Goal: Information Seeking & Learning: Stay updated

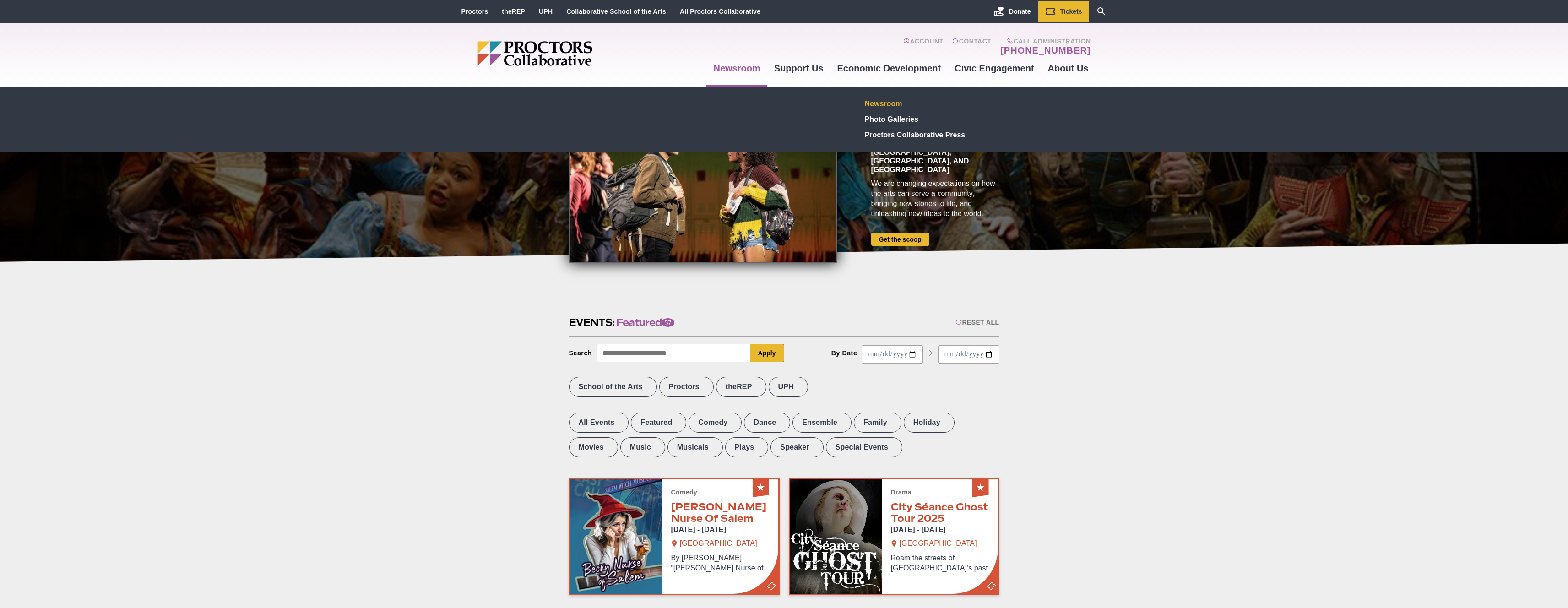
click at [894, 108] on link "Newsroom" at bounding box center [928, 103] width 134 height 15
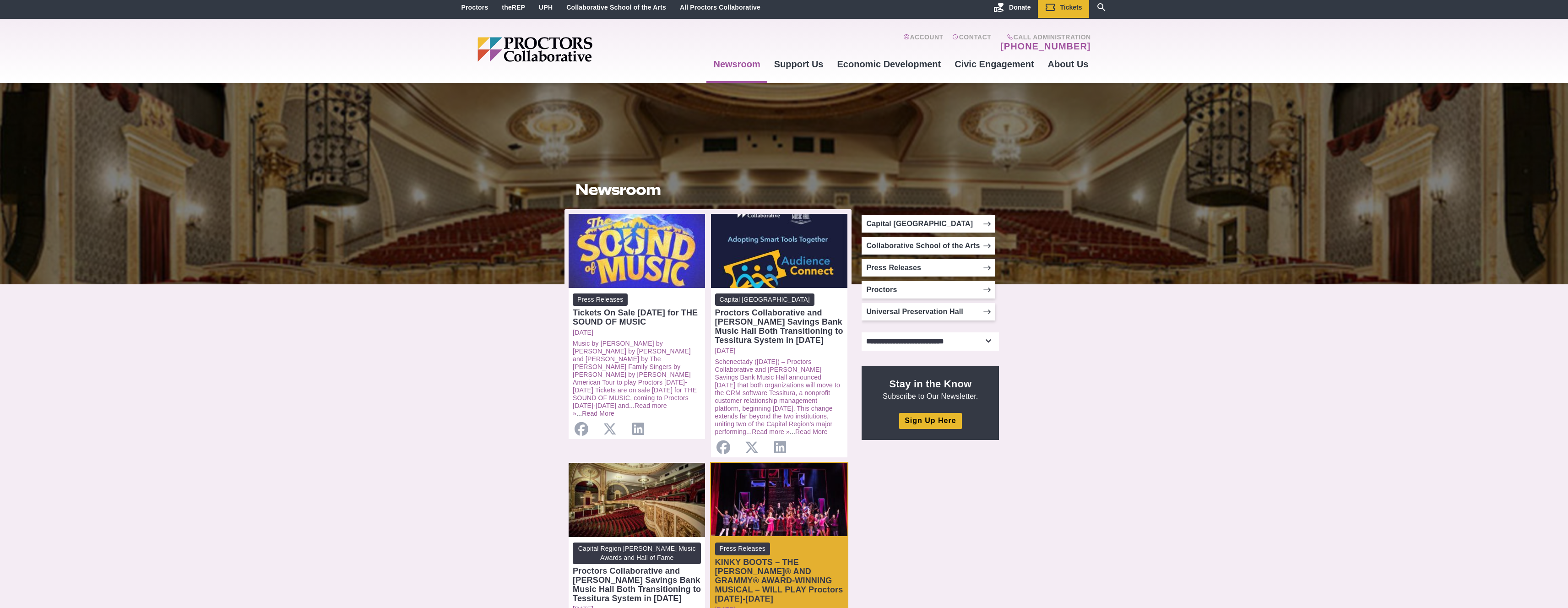
scroll to position [311, 0]
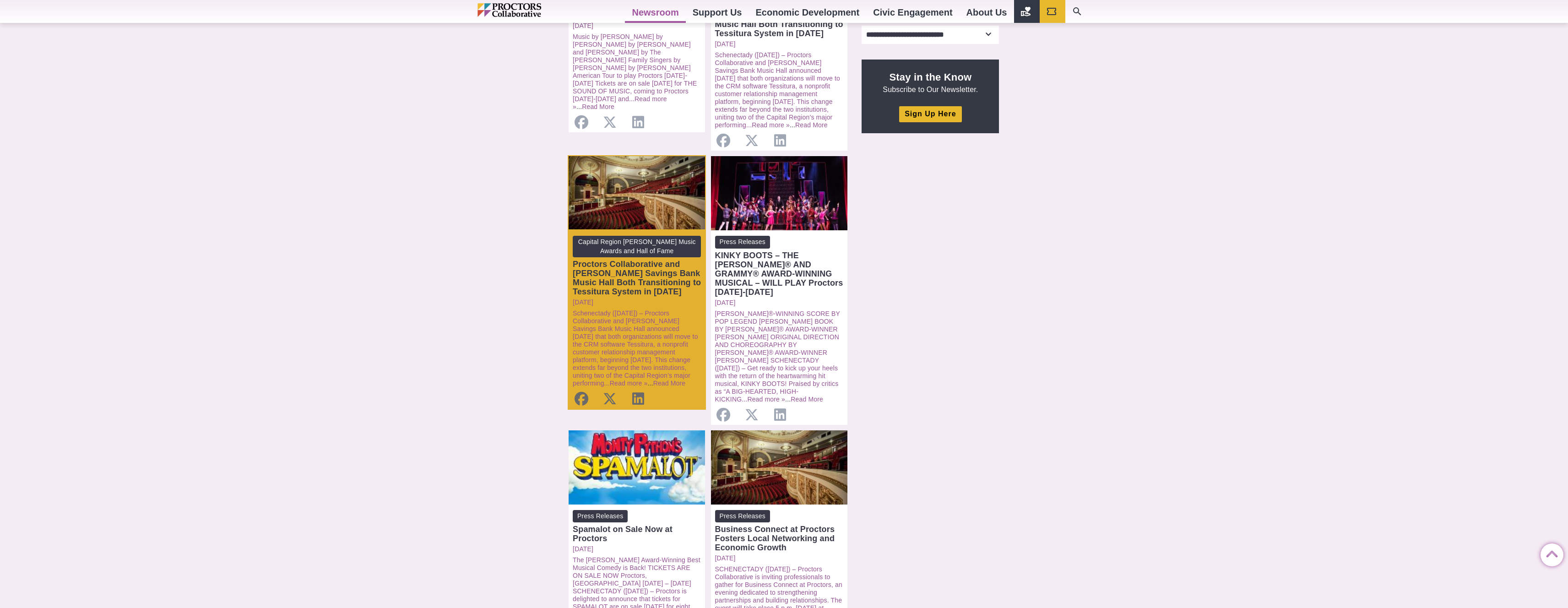
click at [653, 285] on div "Proctors Collaborative and Troy Savings Bank Music Hall Both Transitioning to T…" at bounding box center [637, 278] width 128 height 37
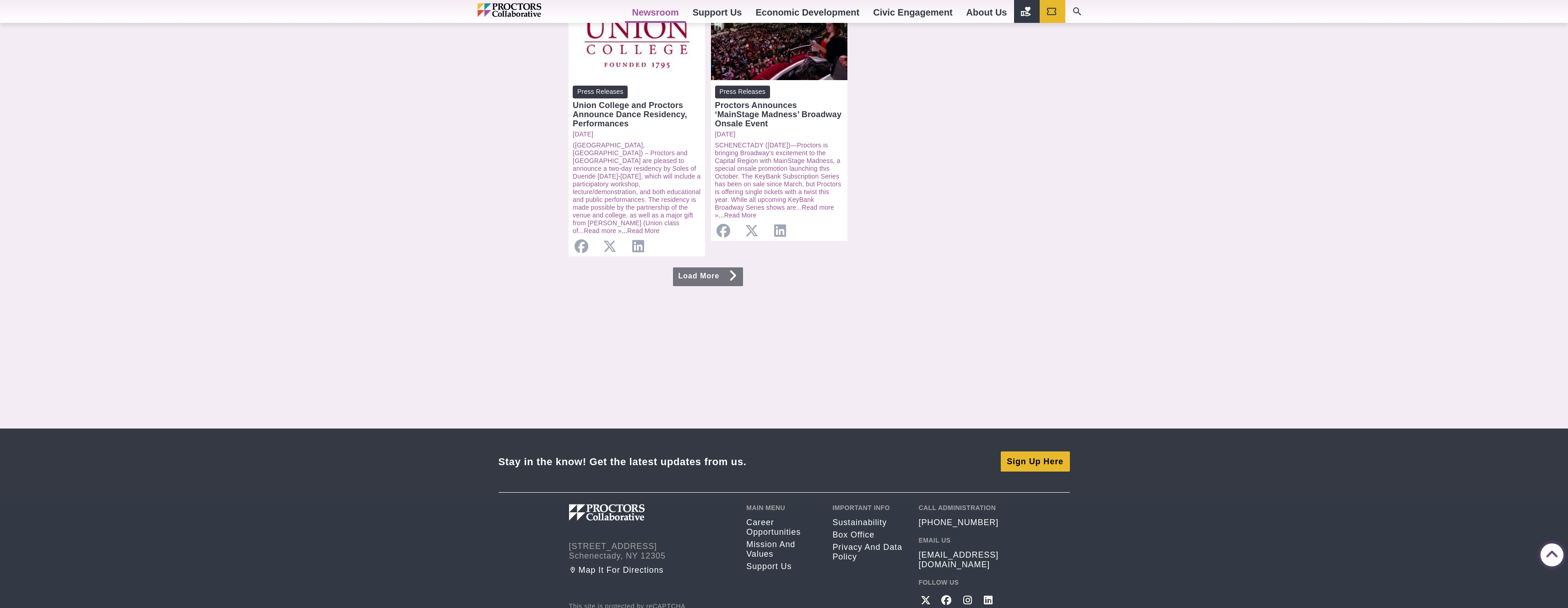
scroll to position [1053, 0]
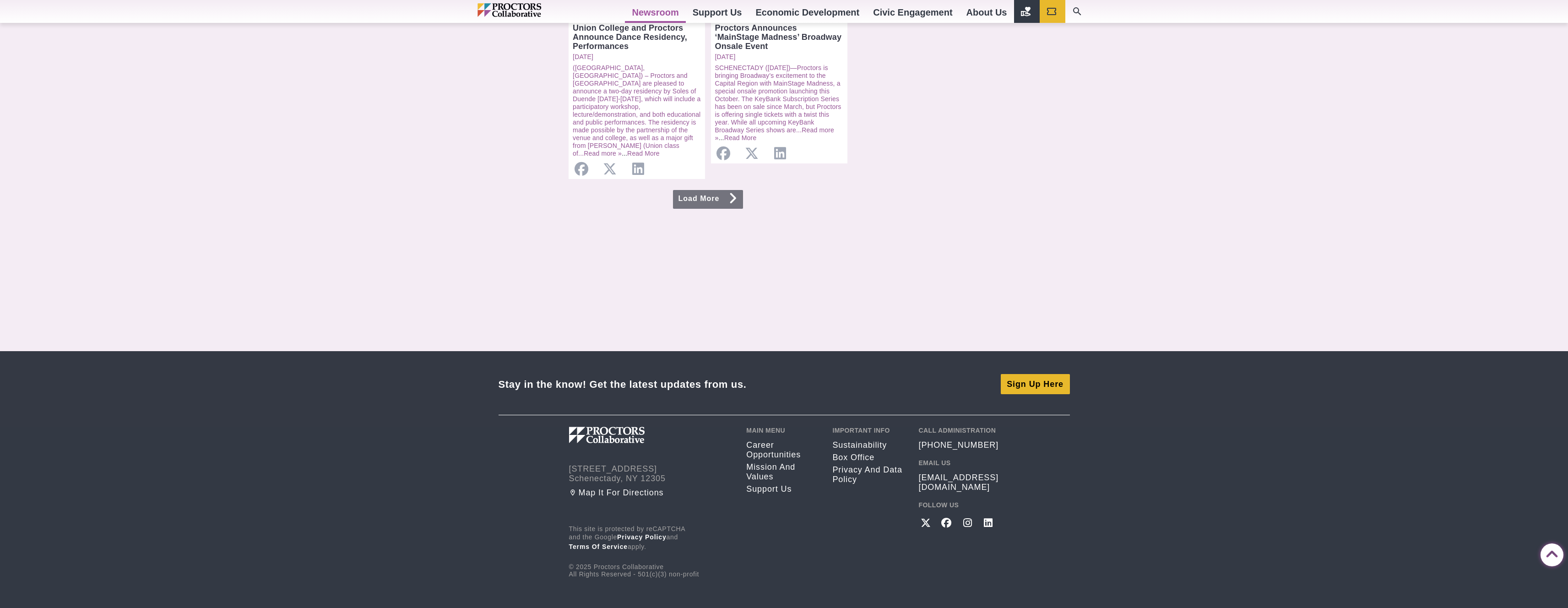
click at [723, 190] on link "Load More" at bounding box center [708, 199] width 70 height 19
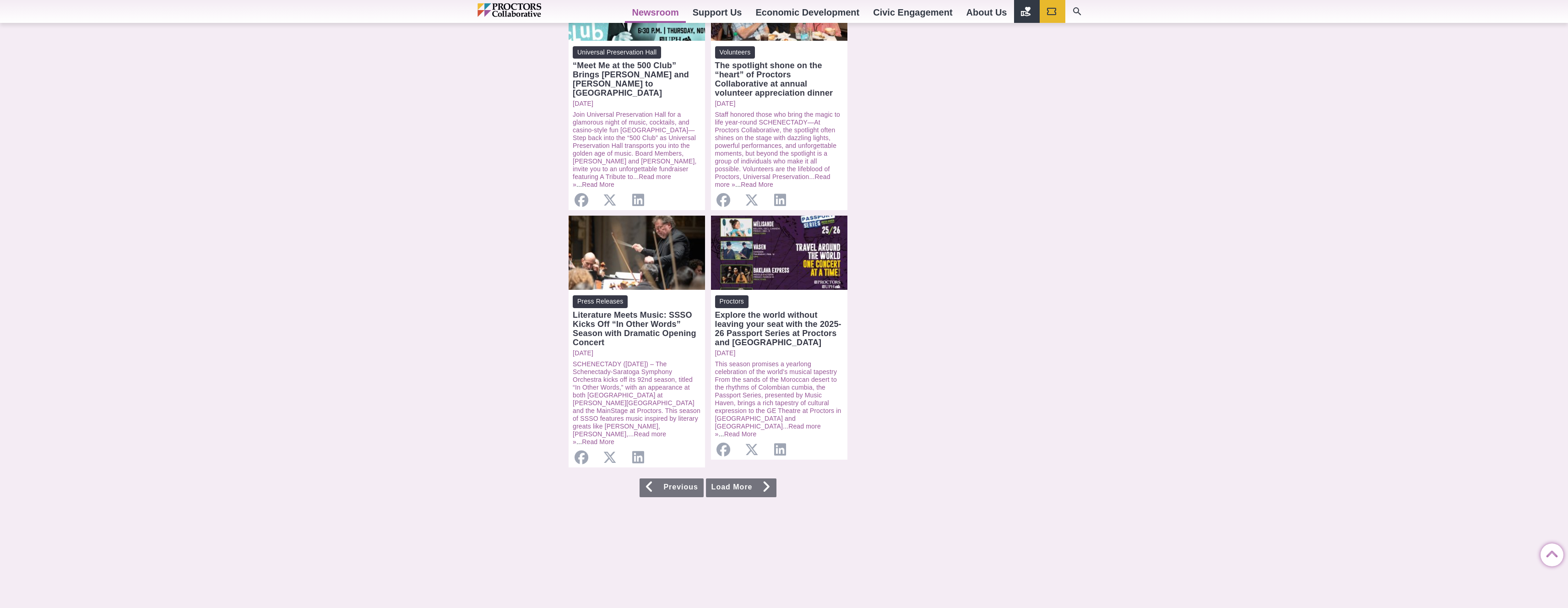
scroll to position [829, 0]
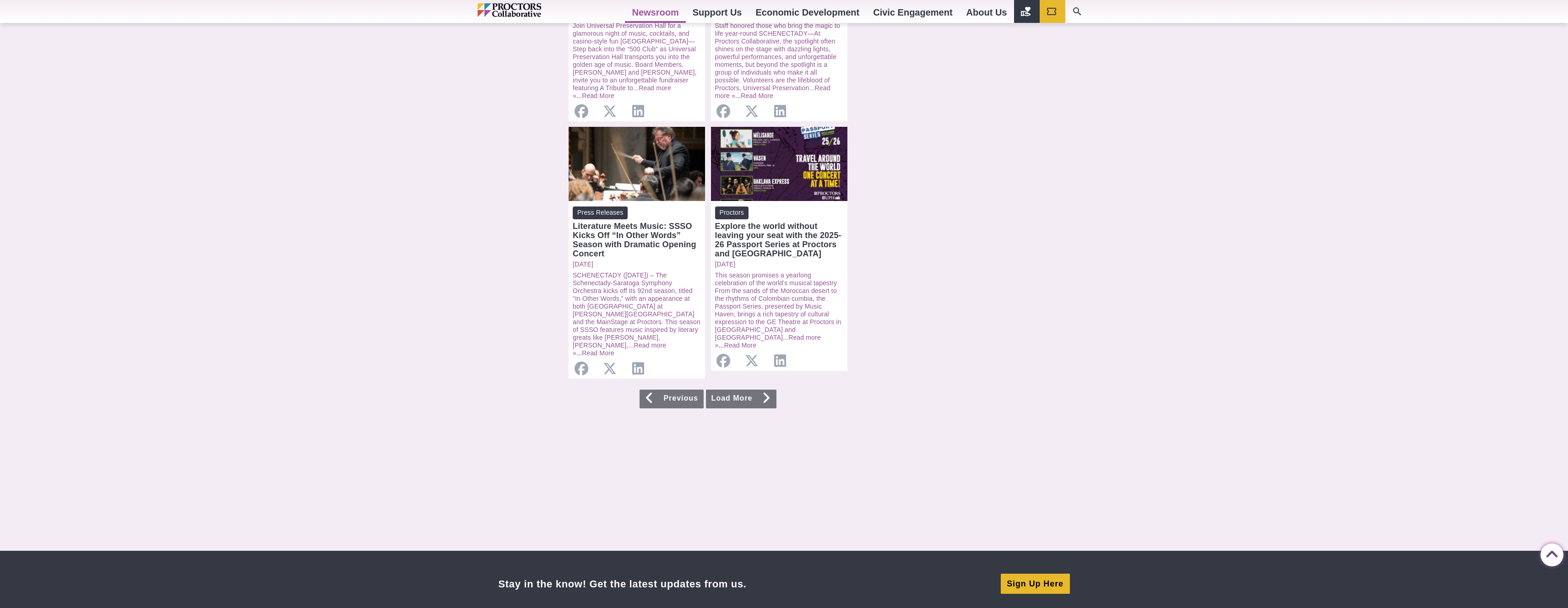
click at [754, 390] on link "Load More" at bounding box center [741, 399] width 70 height 19
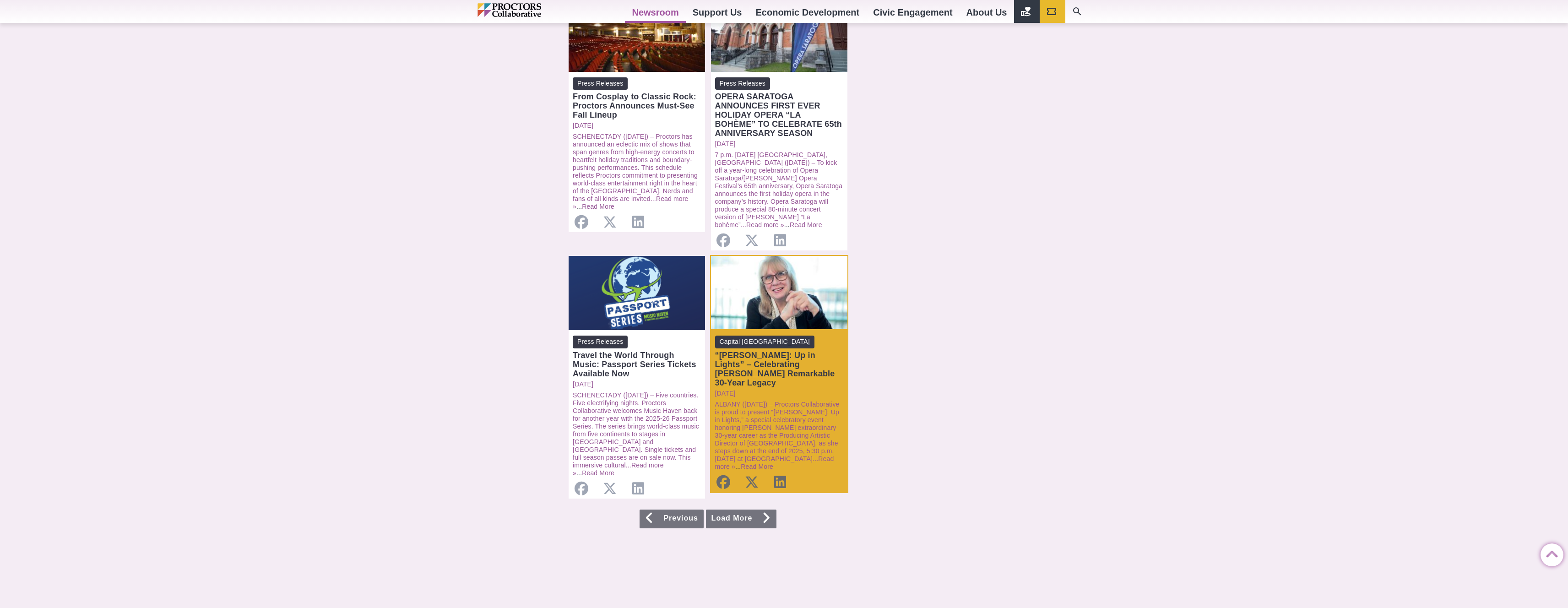
scroll to position [763, 0]
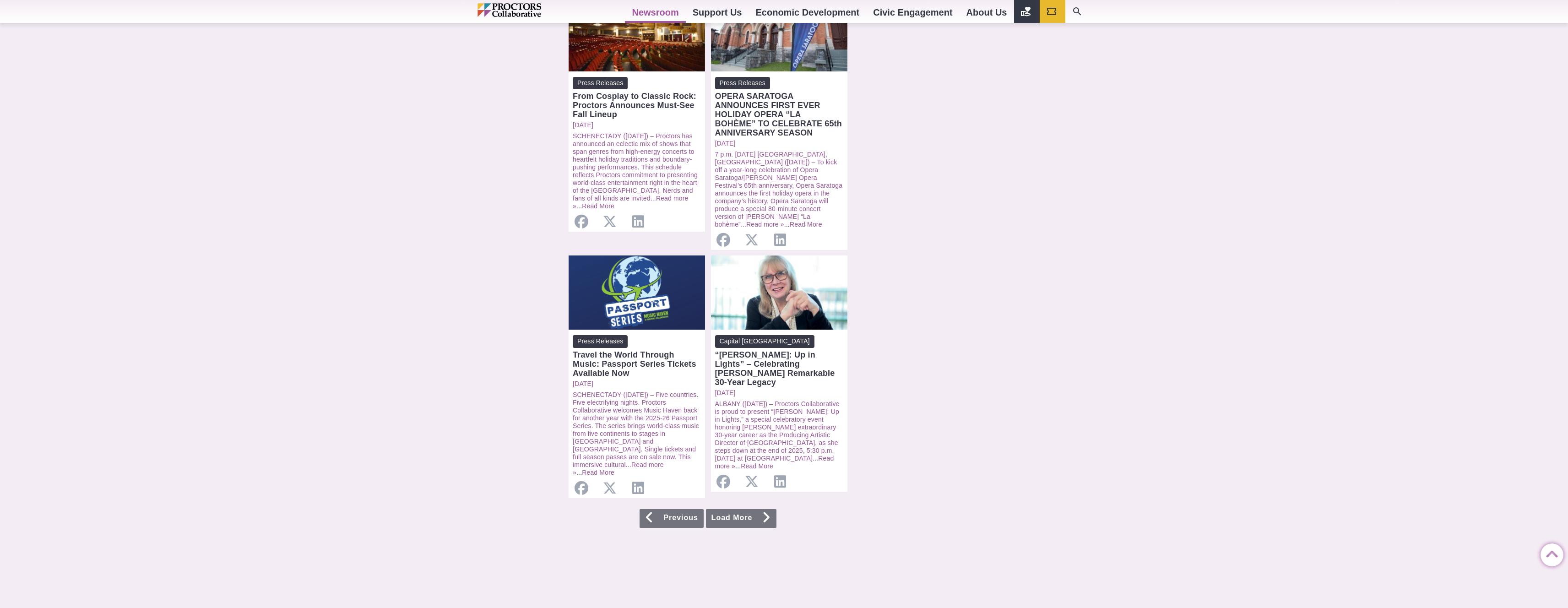
click at [753, 510] on link "Load More" at bounding box center [741, 519] width 70 height 19
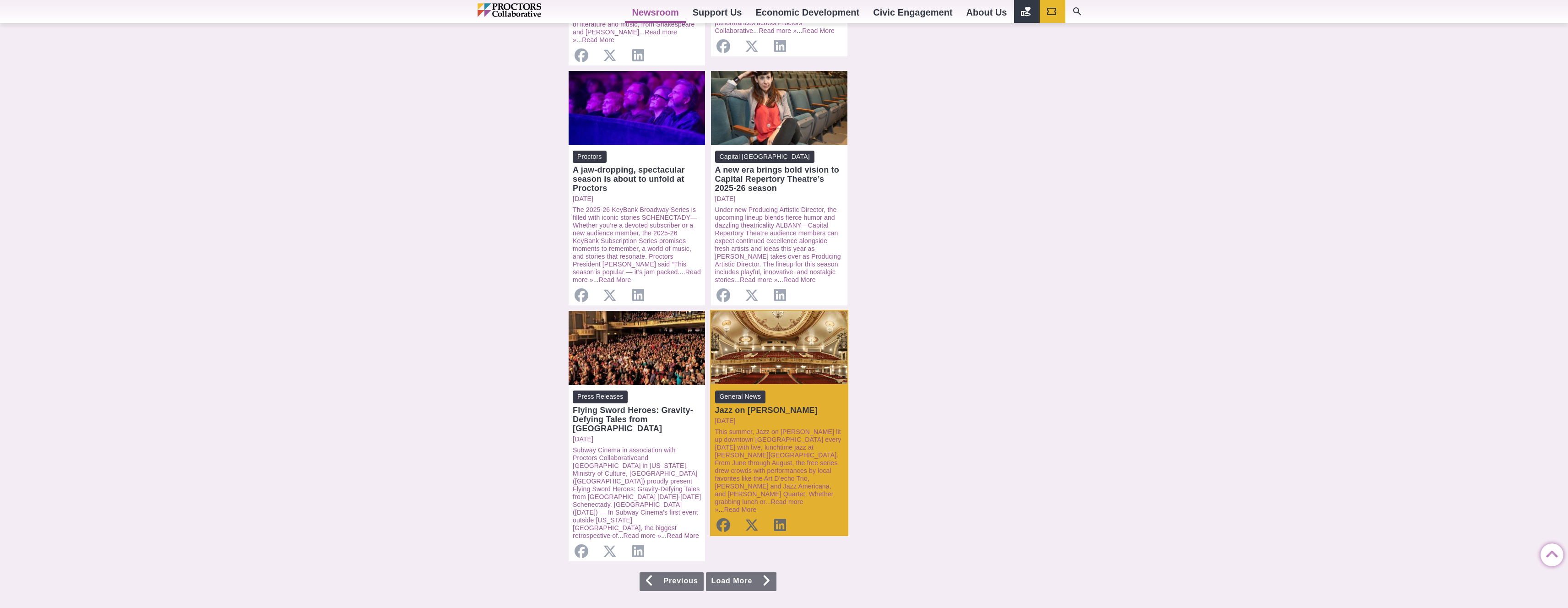
scroll to position [713, 0]
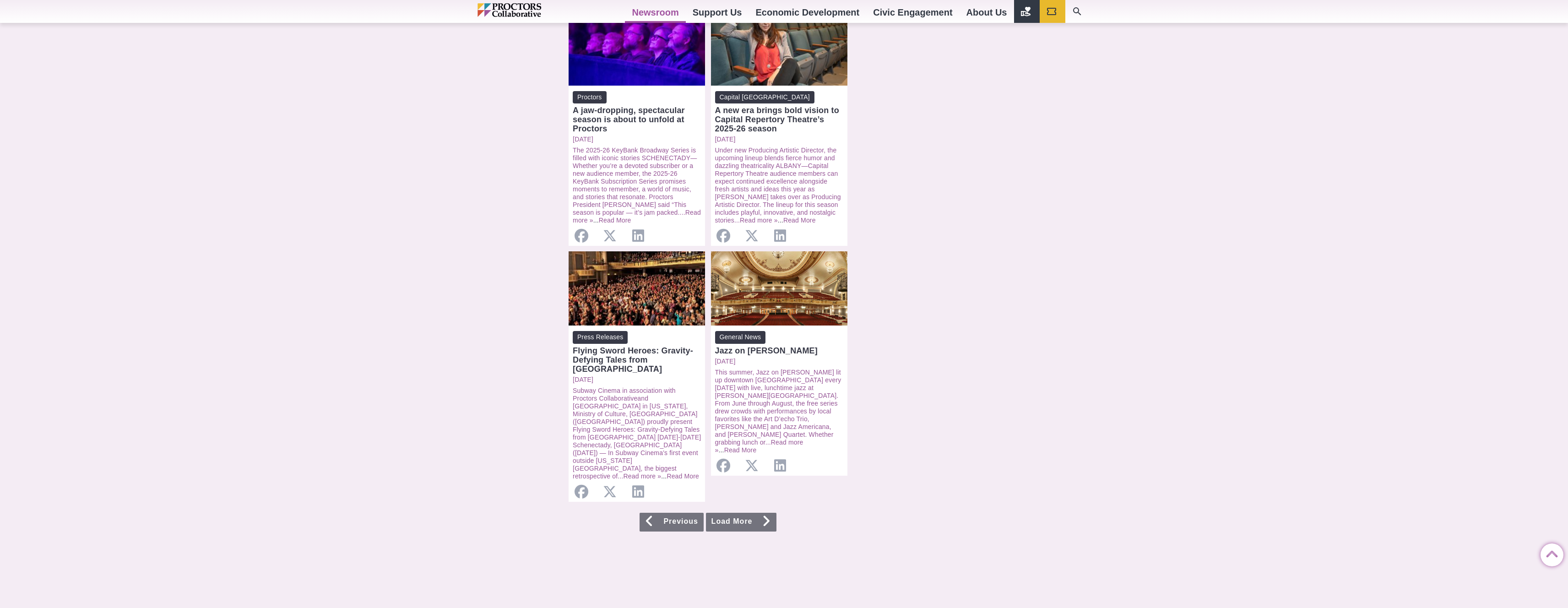
click at [762, 513] on link "Load More" at bounding box center [741, 522] width 70 height 19
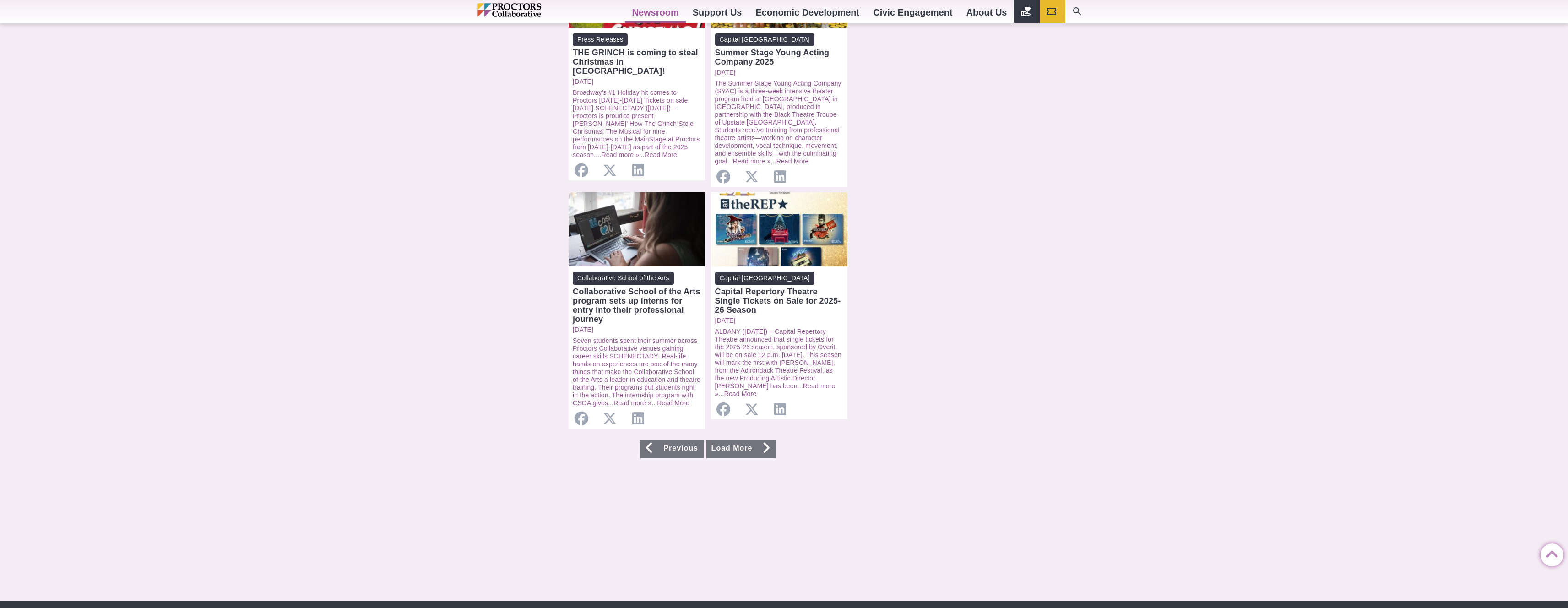
scroll to position [823, 0]
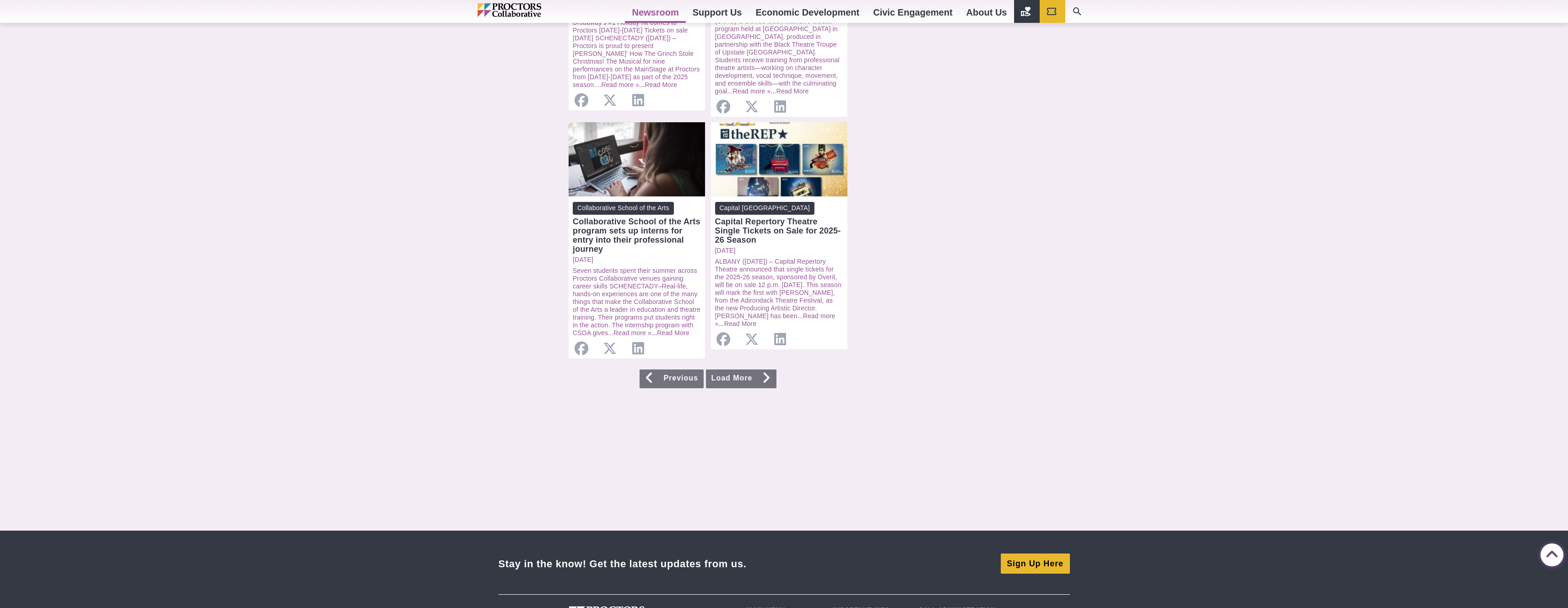
click at [753, 369] on link "Load More" at bounding box center [741, 379] width 70 height 19
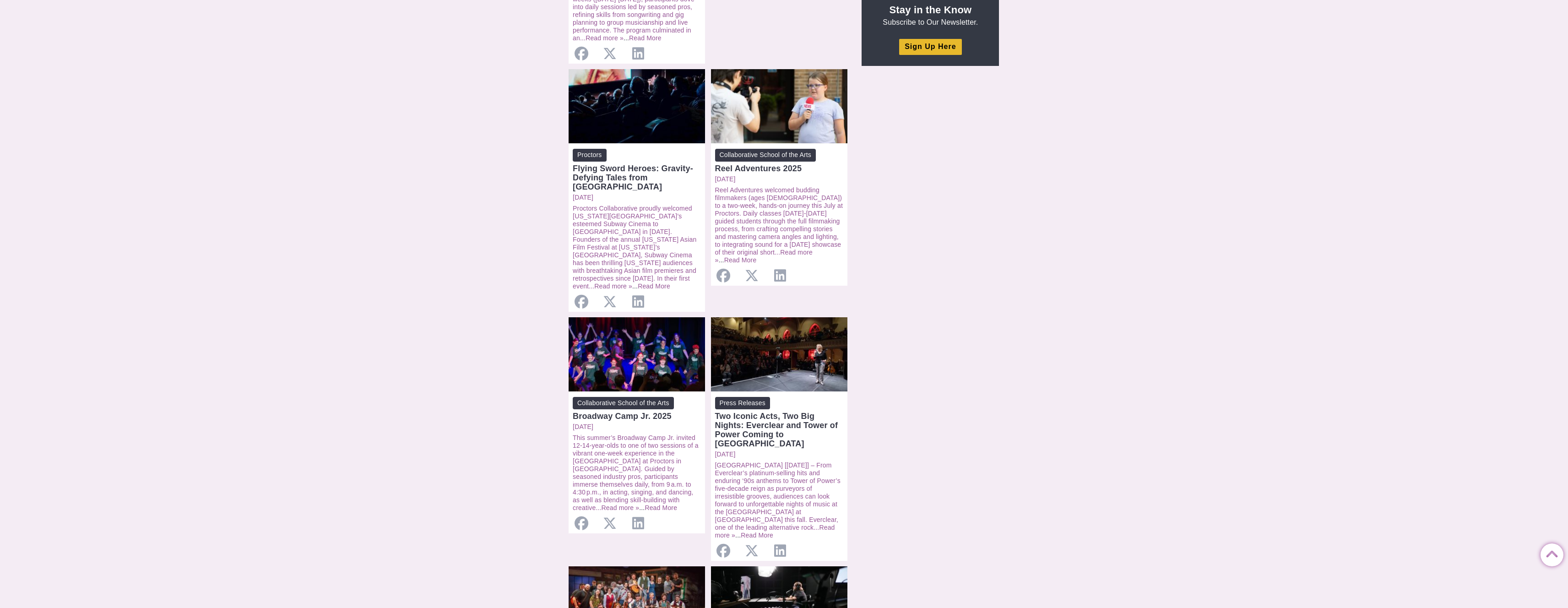
scroll to position [969, 0]
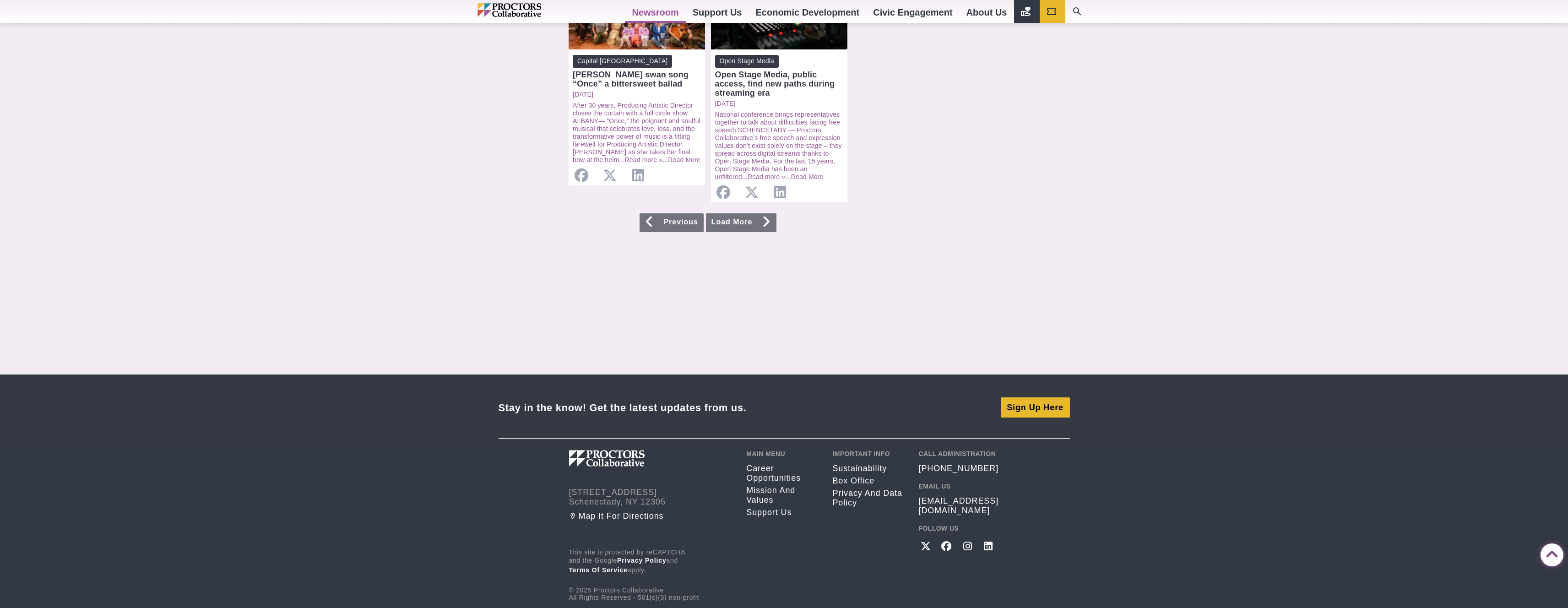
click at [750, 213] on link "Load More" at bounding box center [741, 223] width 70 height 19
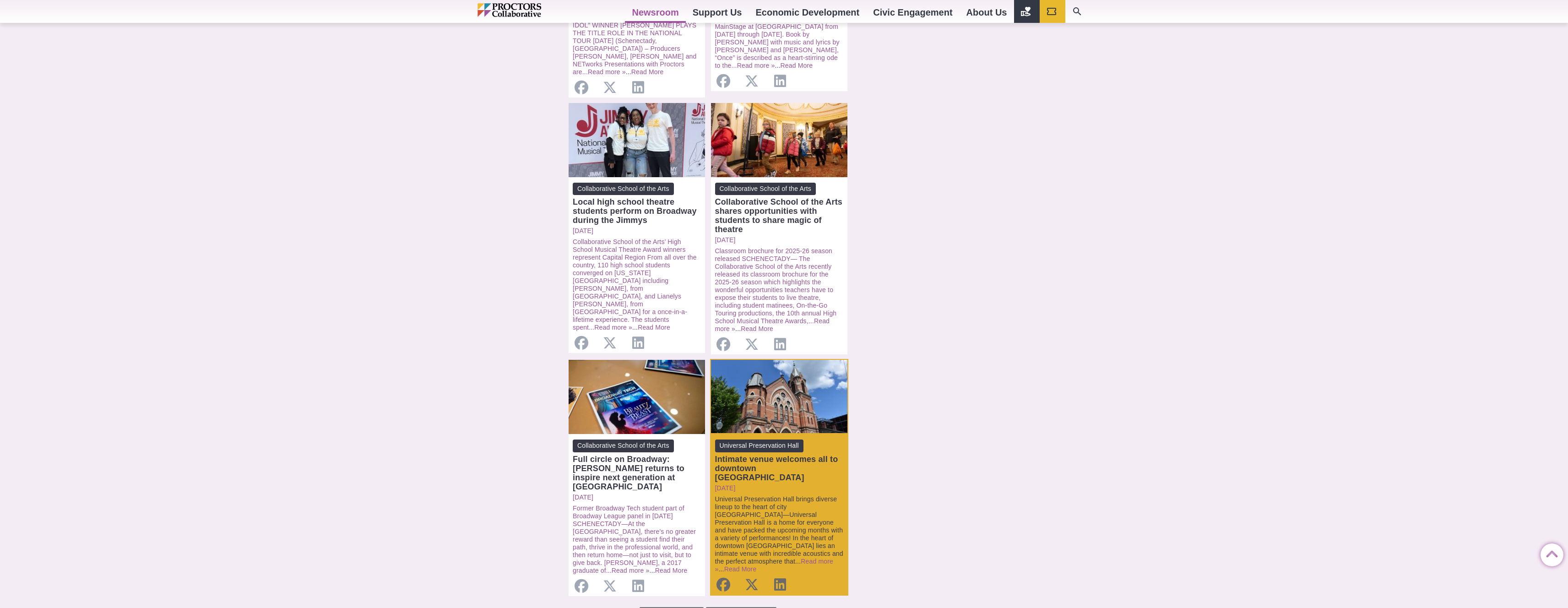
scroll to position [882, 0]
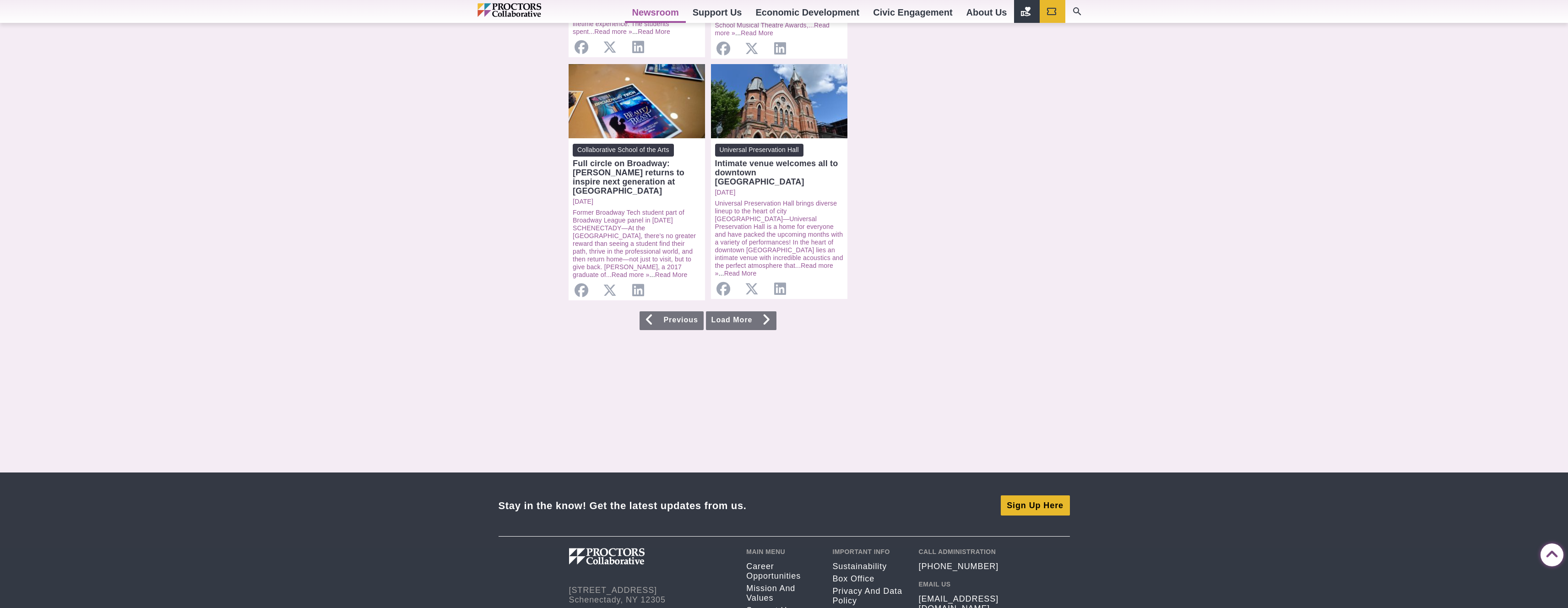
click at [746, 322] on link "Load More" at bounding box center [741, 321] width 70 height 19
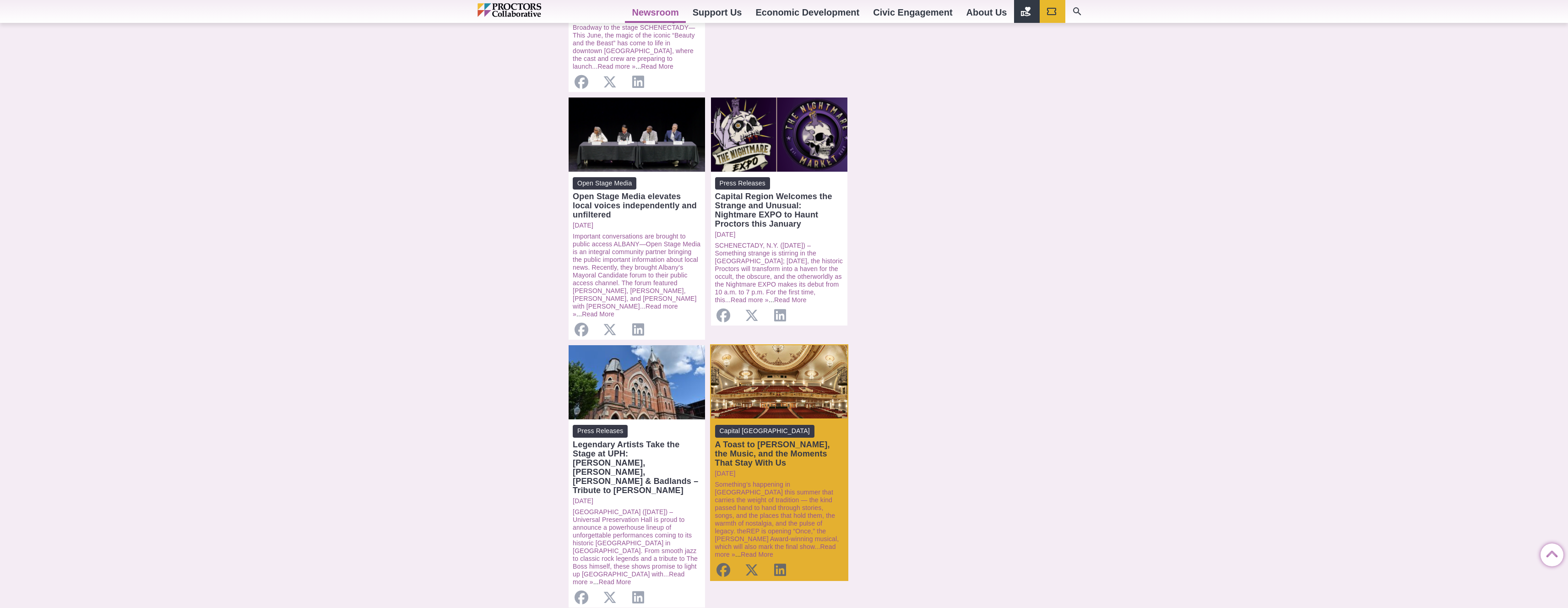
scroll to position [785, 0]
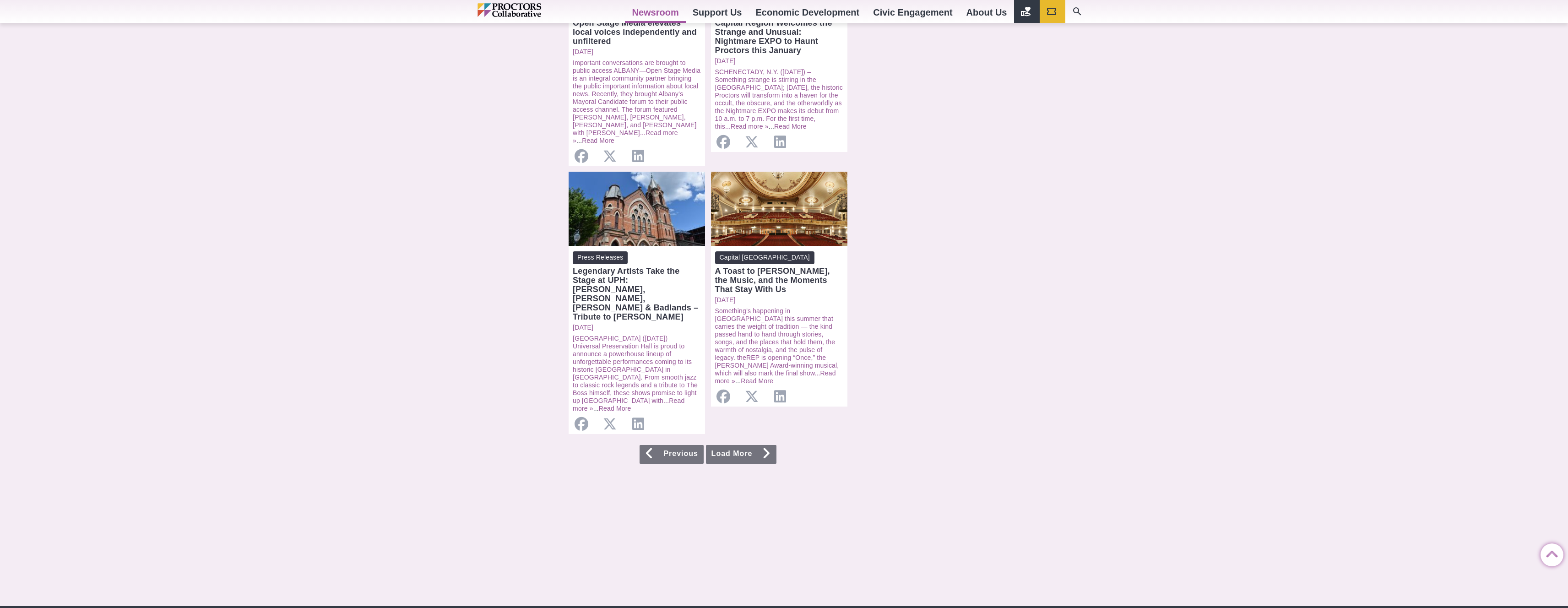
click at [759, 445] on link "Load More" at bounding box center [741, 454] width 70 height 19
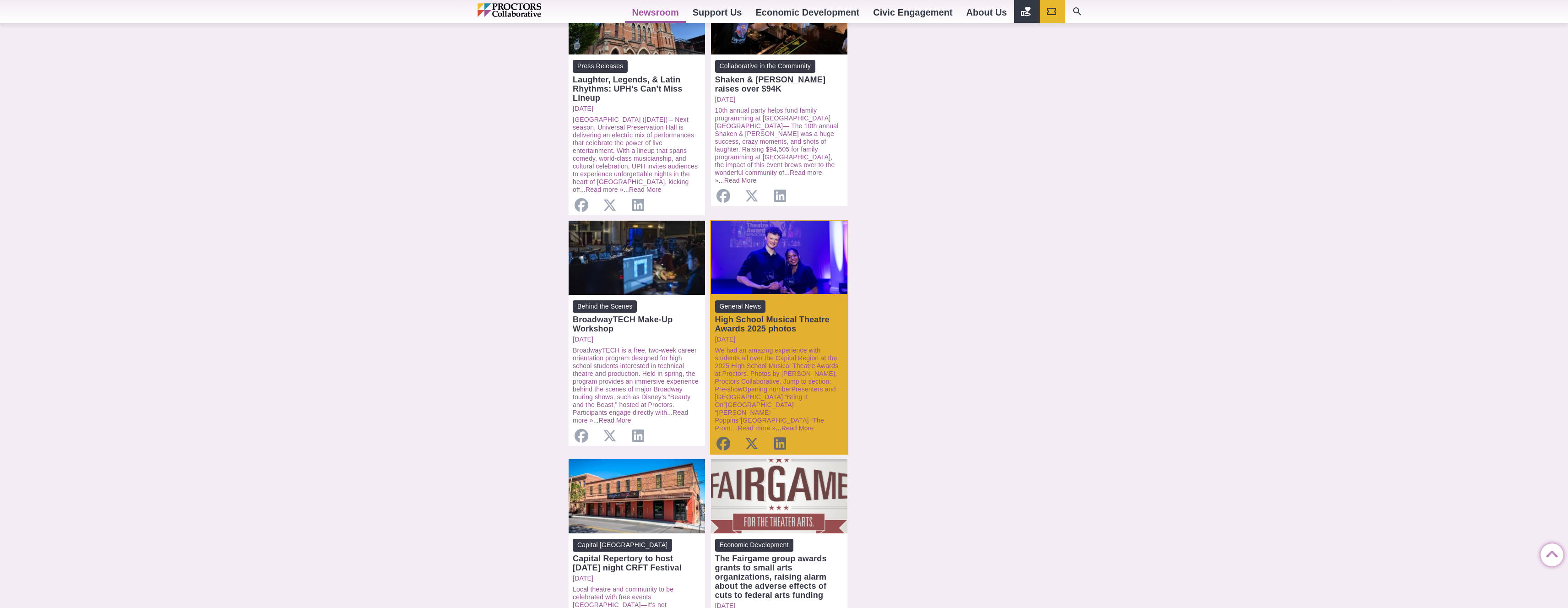
scroll to position [497, 0]
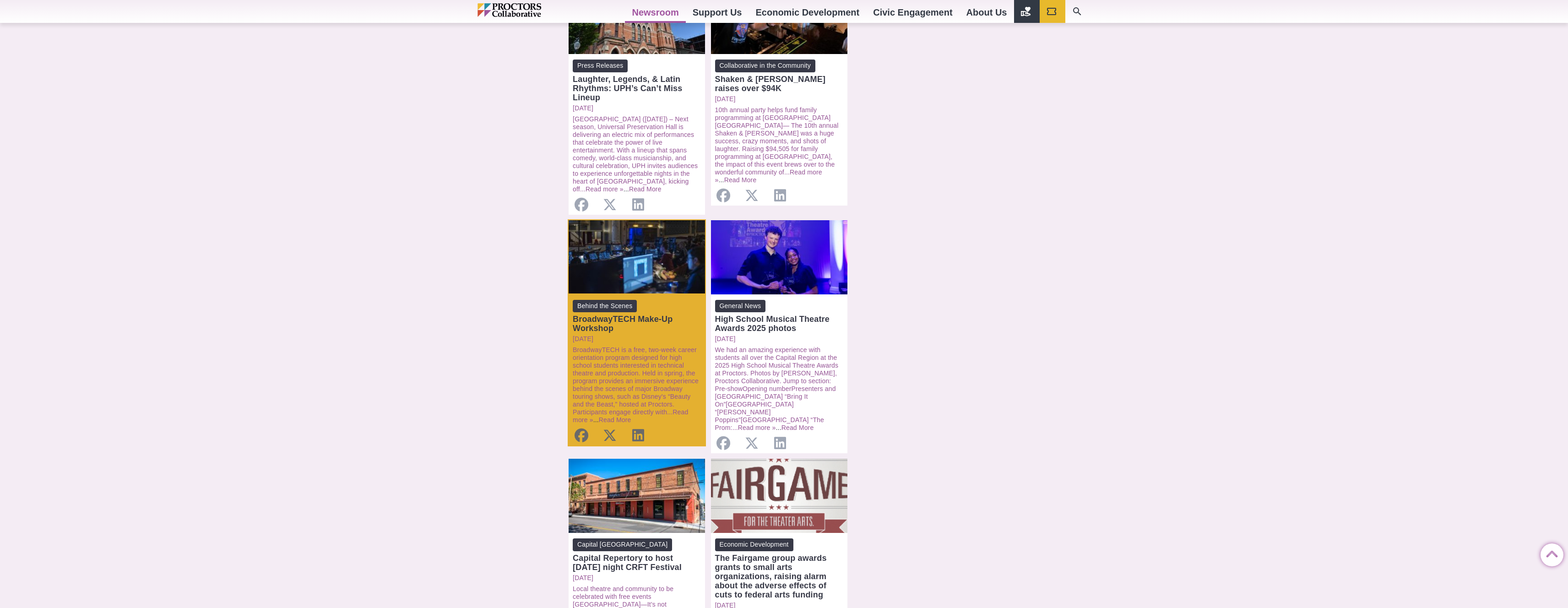
click at [646, 314] on div "BroadwayTECH Make-Up Workshop" at bounding box center [637, 324] width 128 height 18
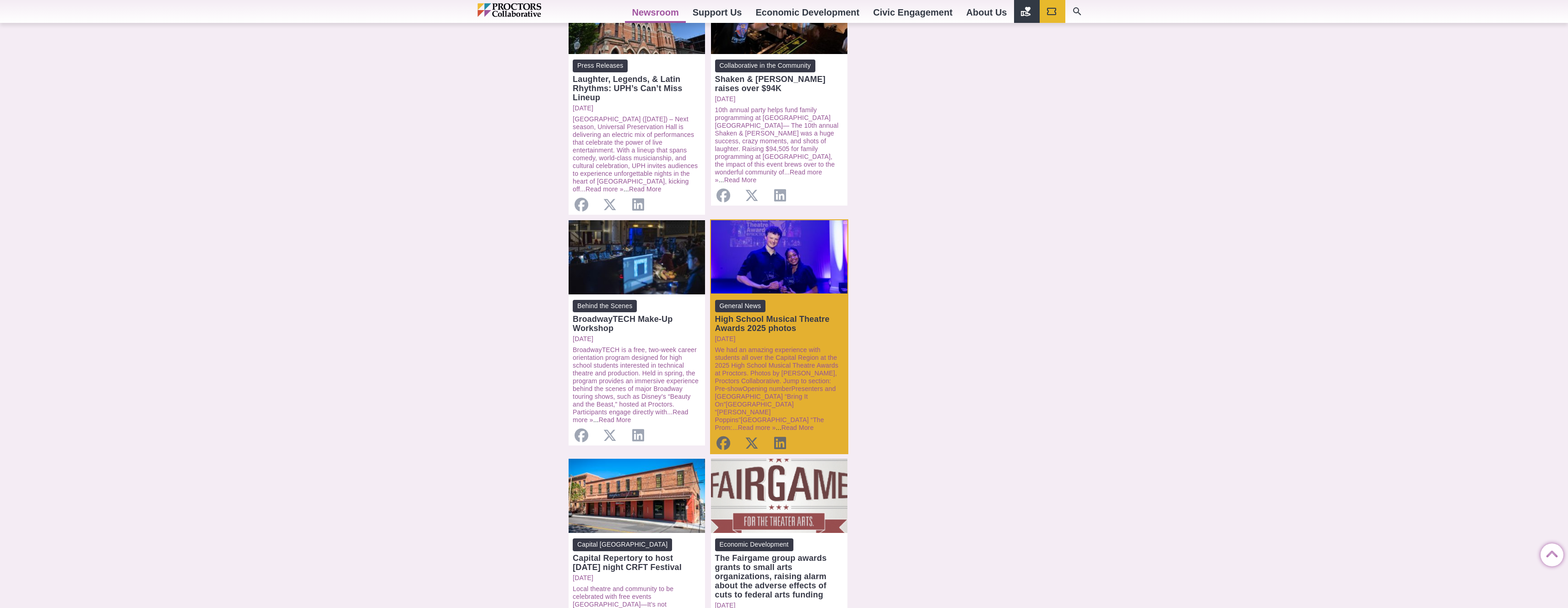
click at [736, 316] on div "High School Musical Theatre Awards 2025 photos" at bounding box center [779, 324] width 128 height 18
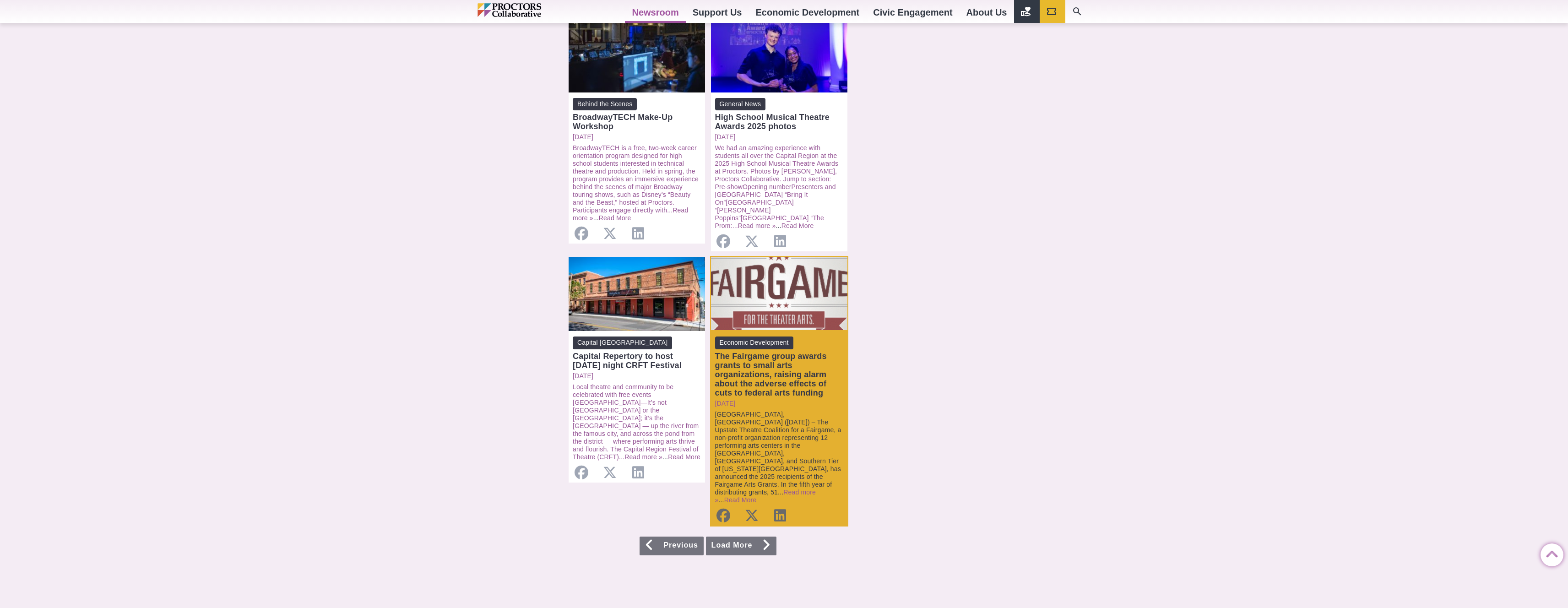
scroll to position [796, 0]
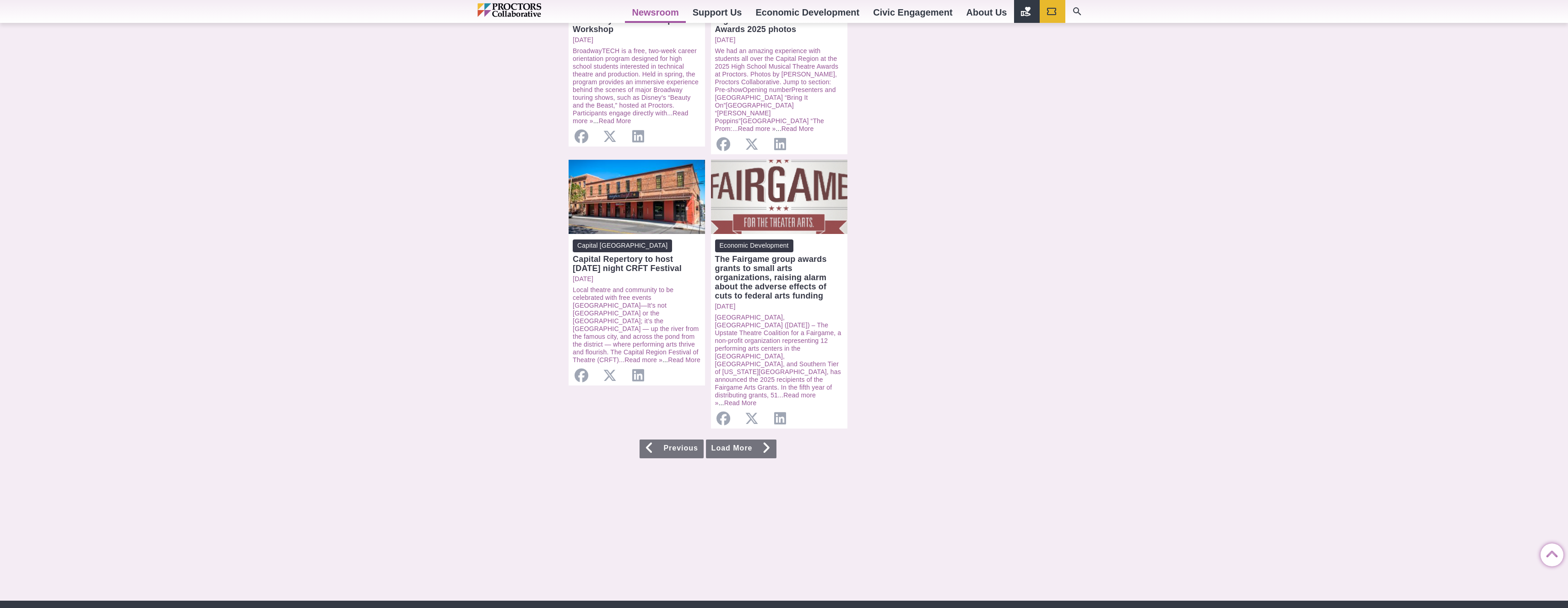
click at [757, 440] on link "Load More" at bounding box center [741, 449] width 70 height 19
click at [759, 440] on link "Load More" at bounding box center [741, 449] width 70 height 19
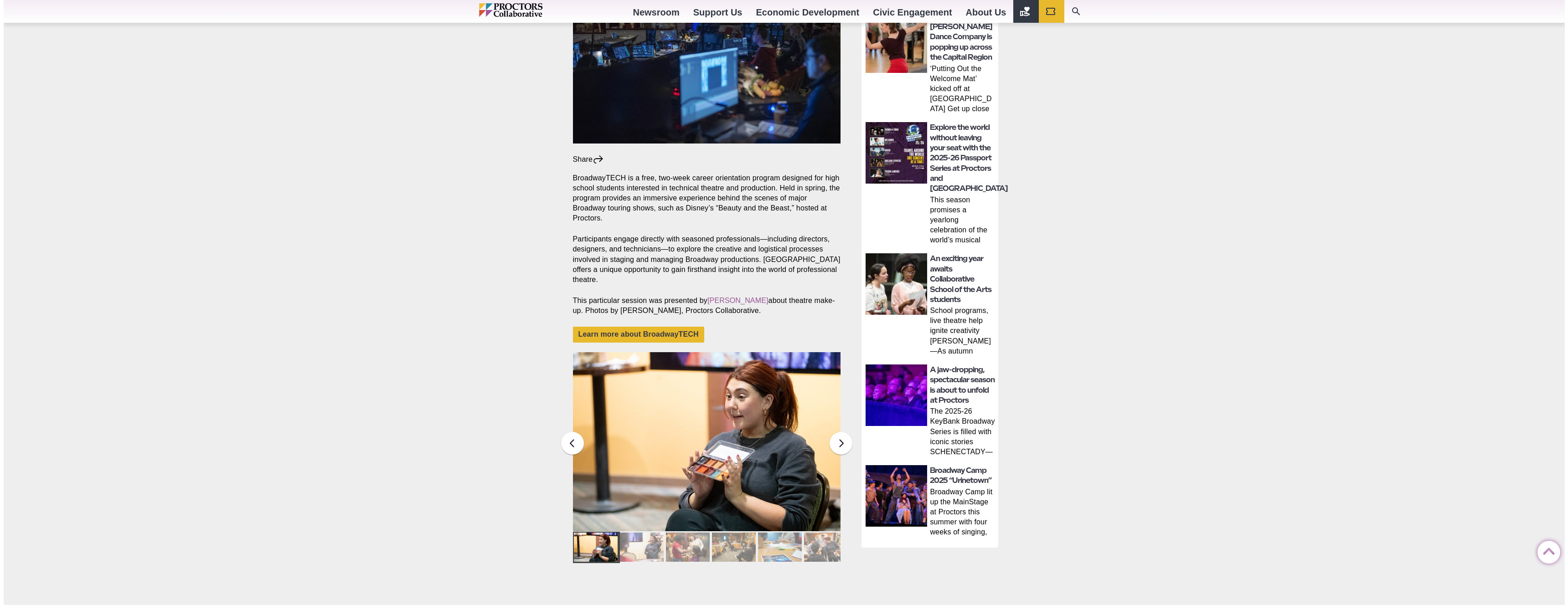
scroll to position [378, 0]
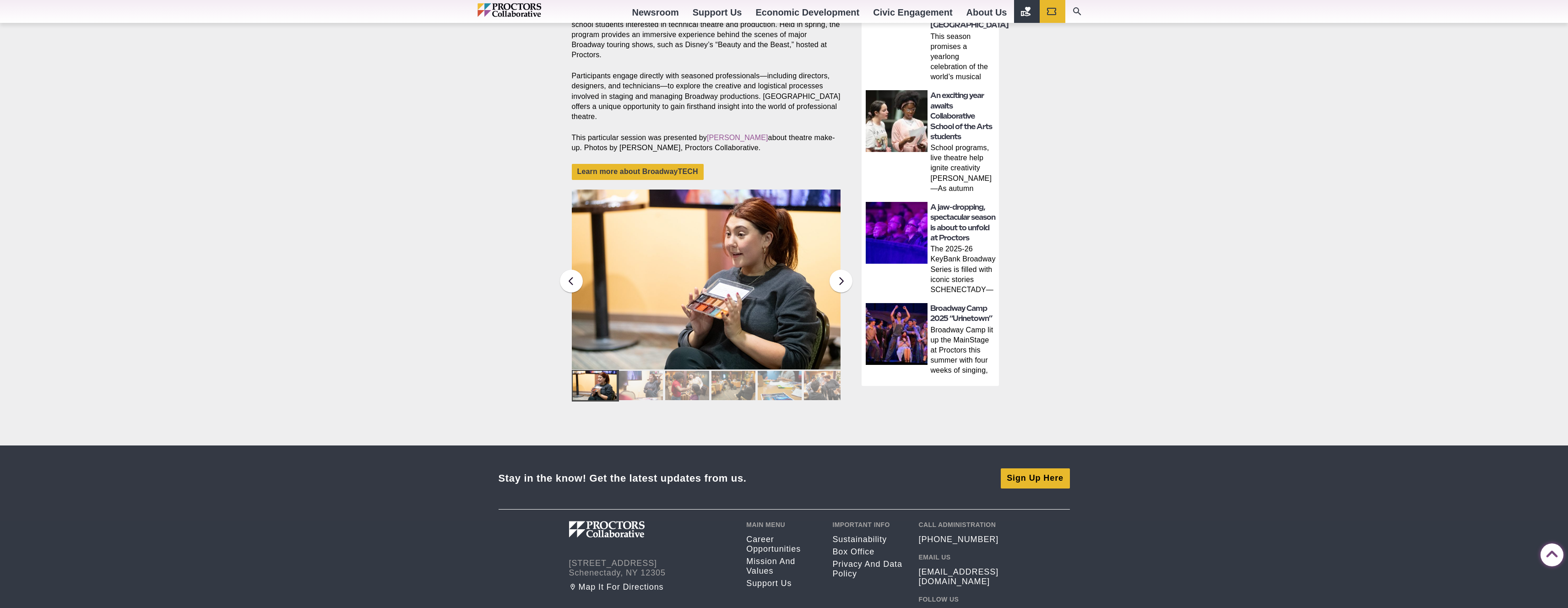
click at [649, 310] on img at bounding box center [706, 280] width 269 height 180
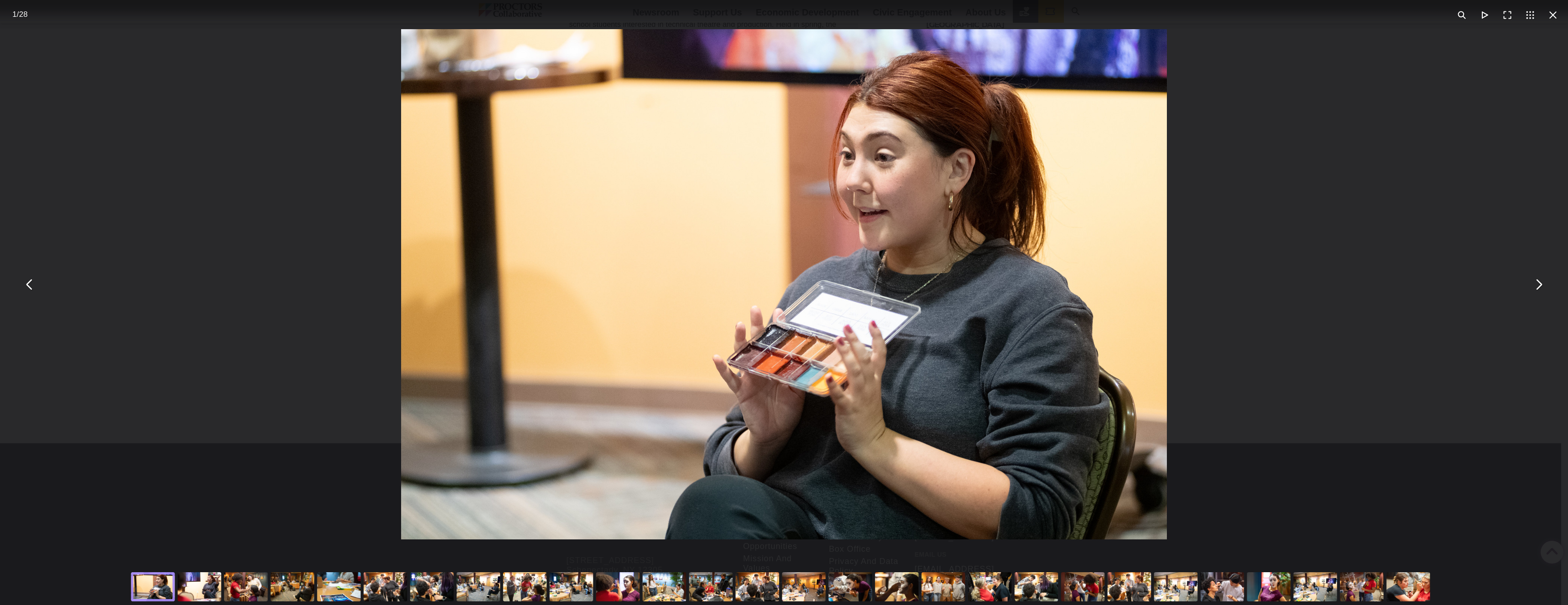
click at [767, 591] on div "You can close this modal content with the ESC key" at bounding box center [757, 587] width 46 height 37
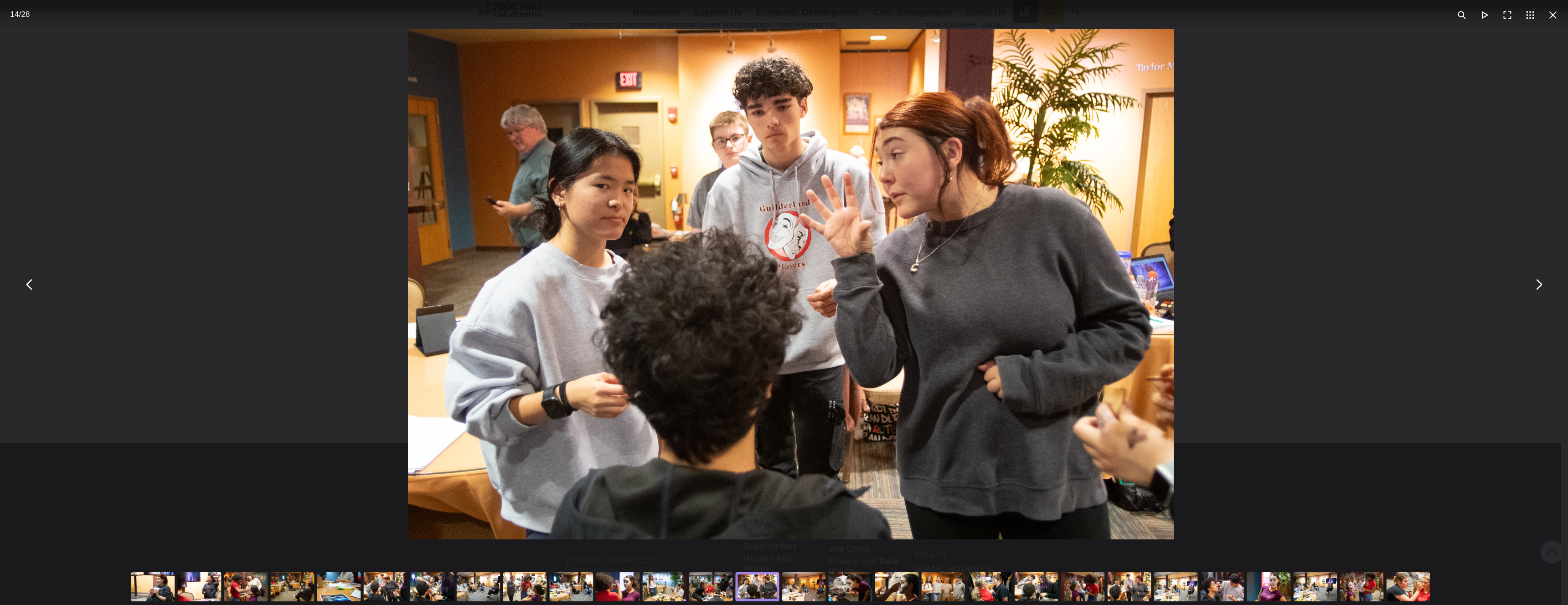
click at [947, 586] on div "You can close this modal content with the ESC key" at bounding box center [943, 587] width 46 height 37
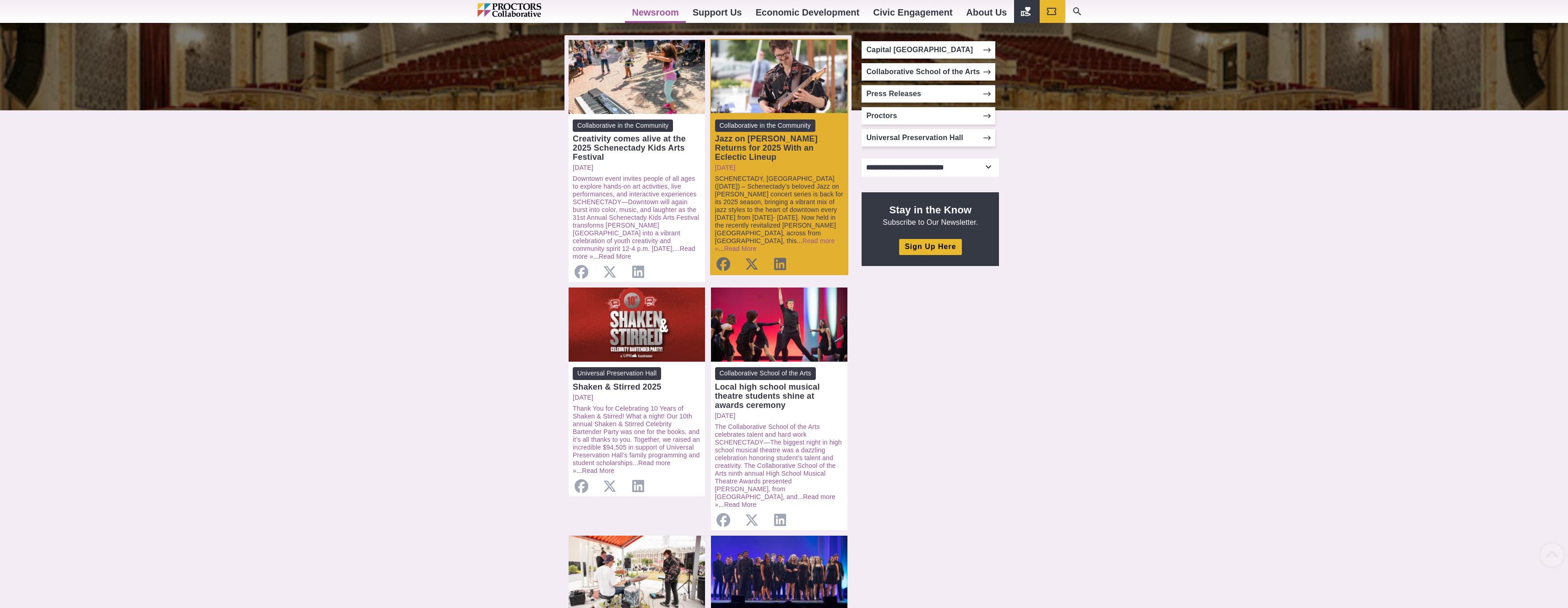
scroll to position [297, 0]
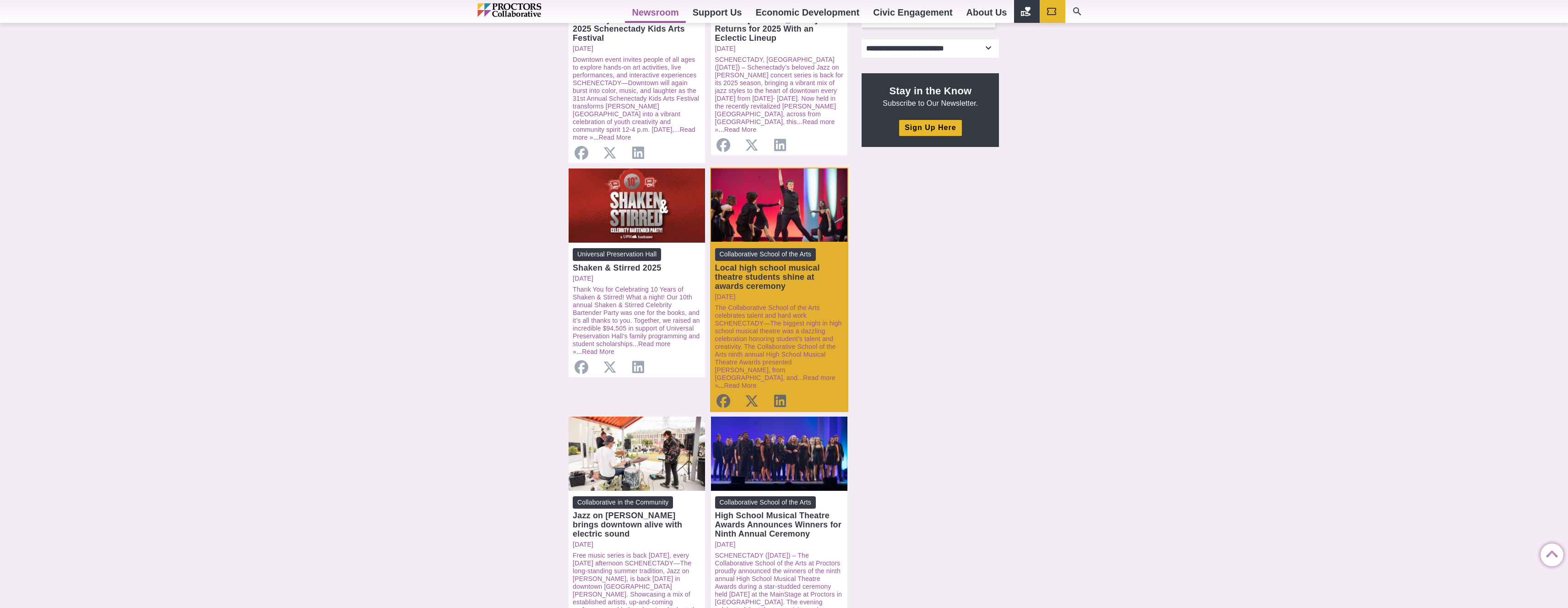
click at [765, 267] on div "Local high school musical theatre students shine at awards ceremony" at bounding box center [779, 277] width 128 height 28
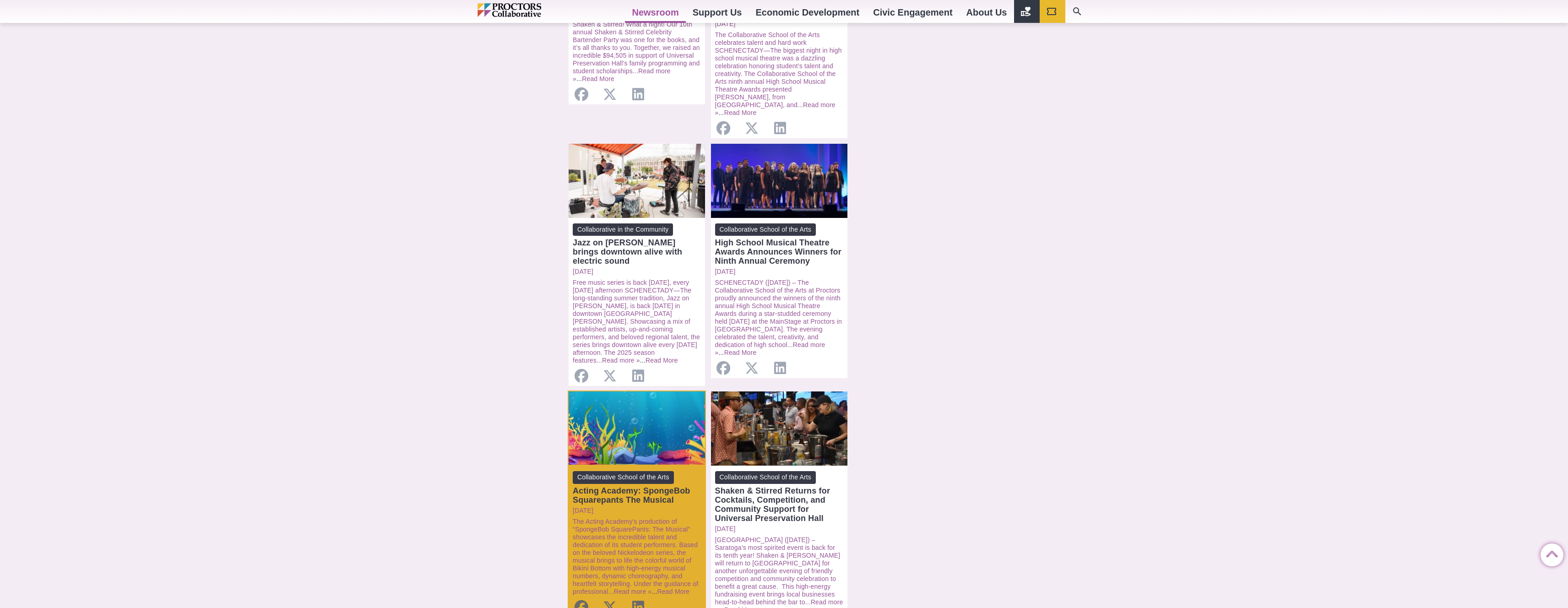
scroll to position [850, 0]
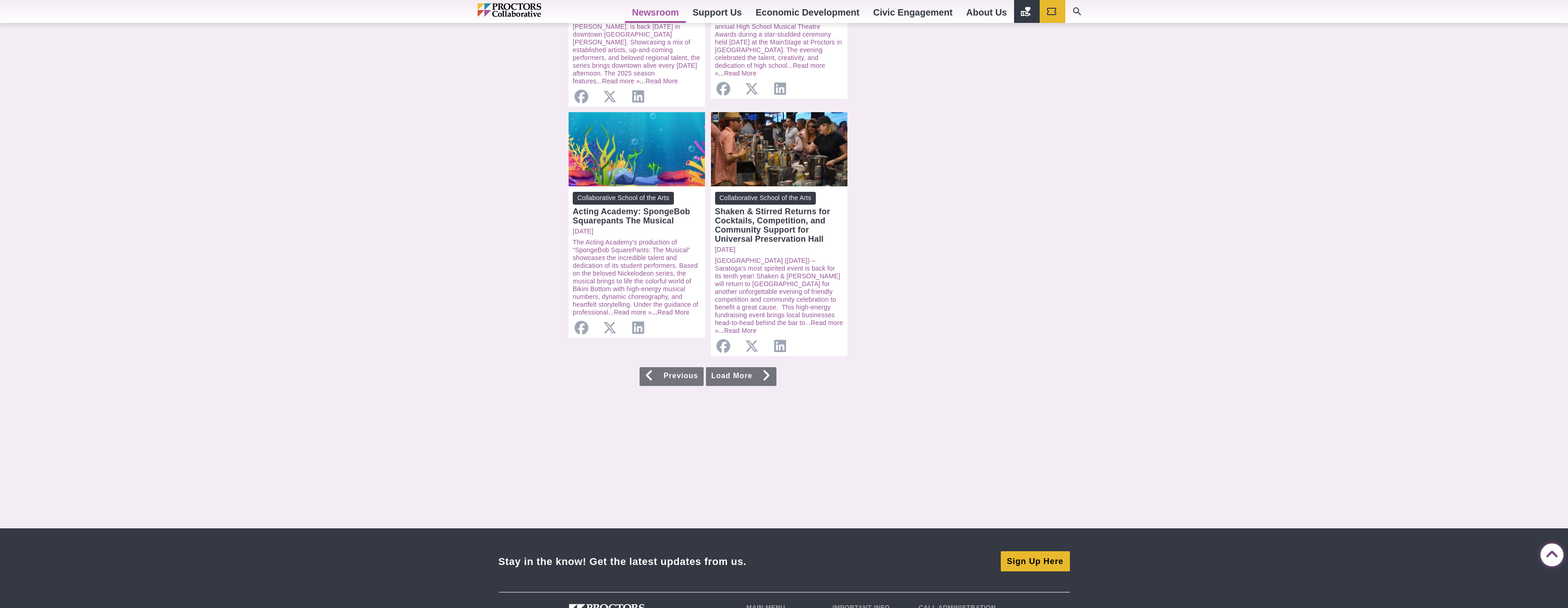
click at [749, 368] on link "Load More" at bounding box center [741, 377] width 70 height 19
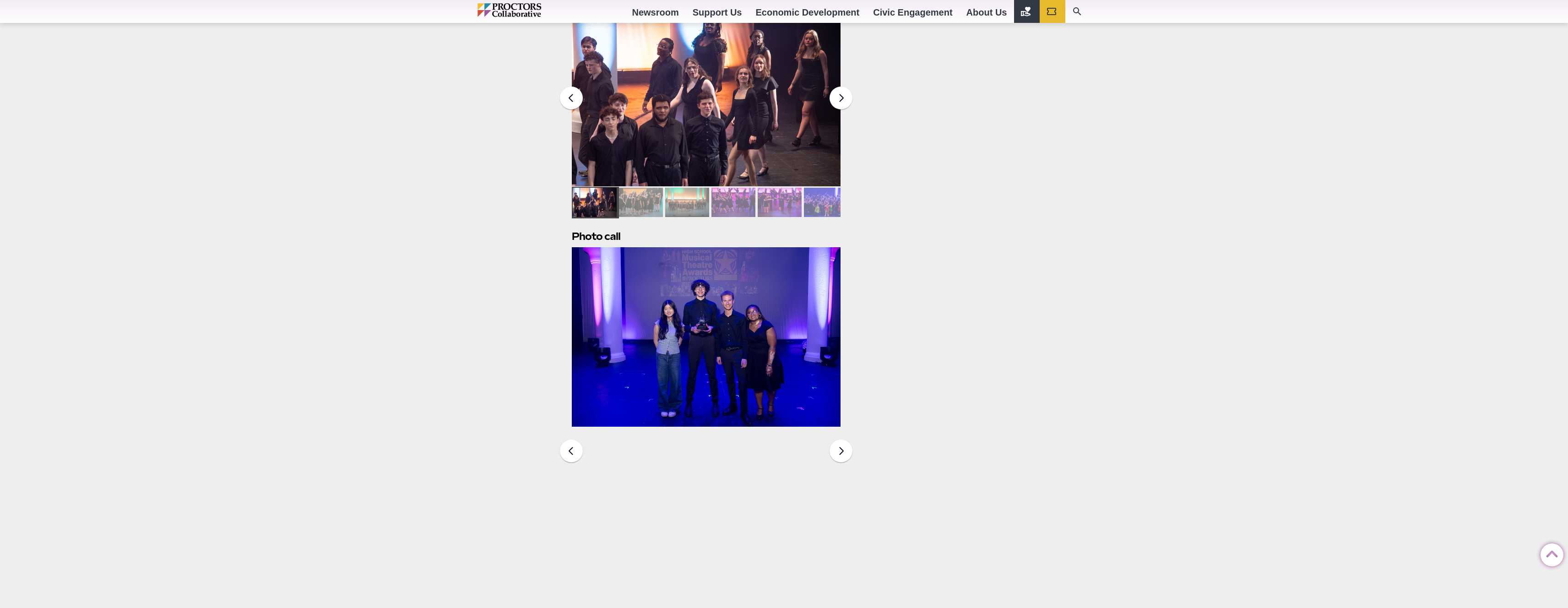
scroll to position [2748, 0]
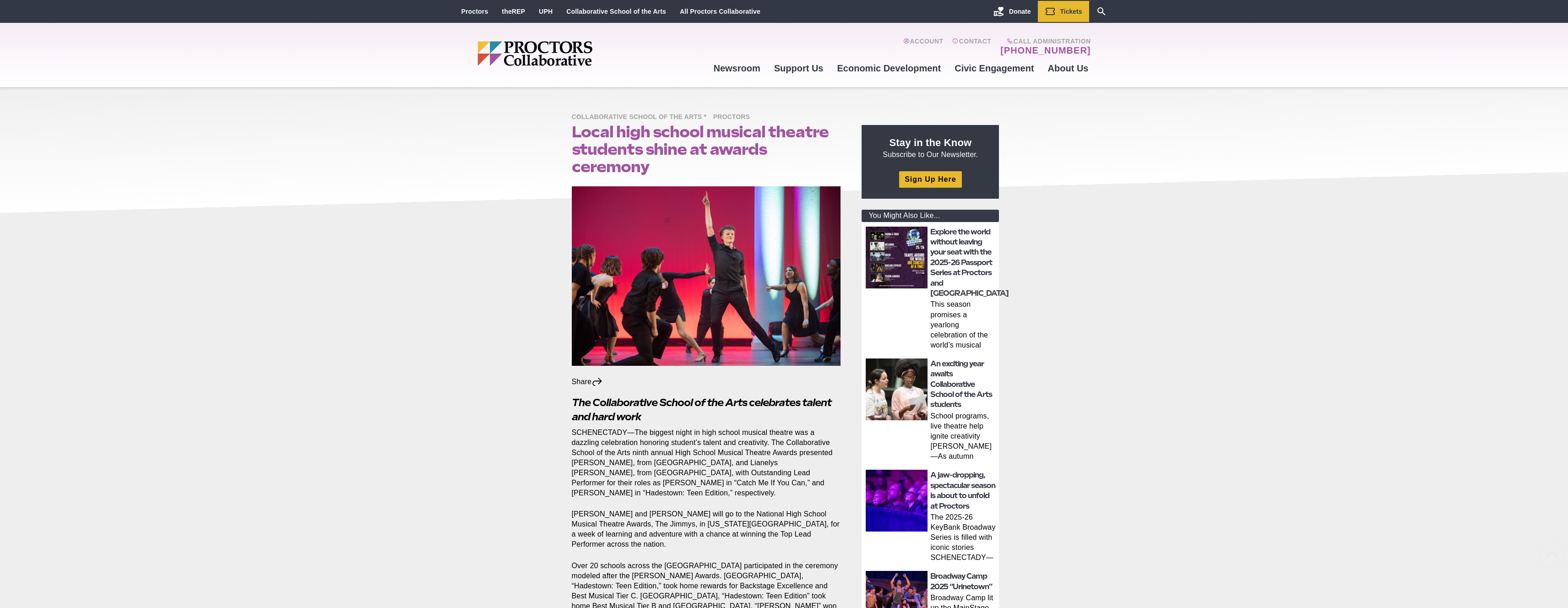
click at [734, 289] on img at bounding box center [706, 276] width 269 height 180
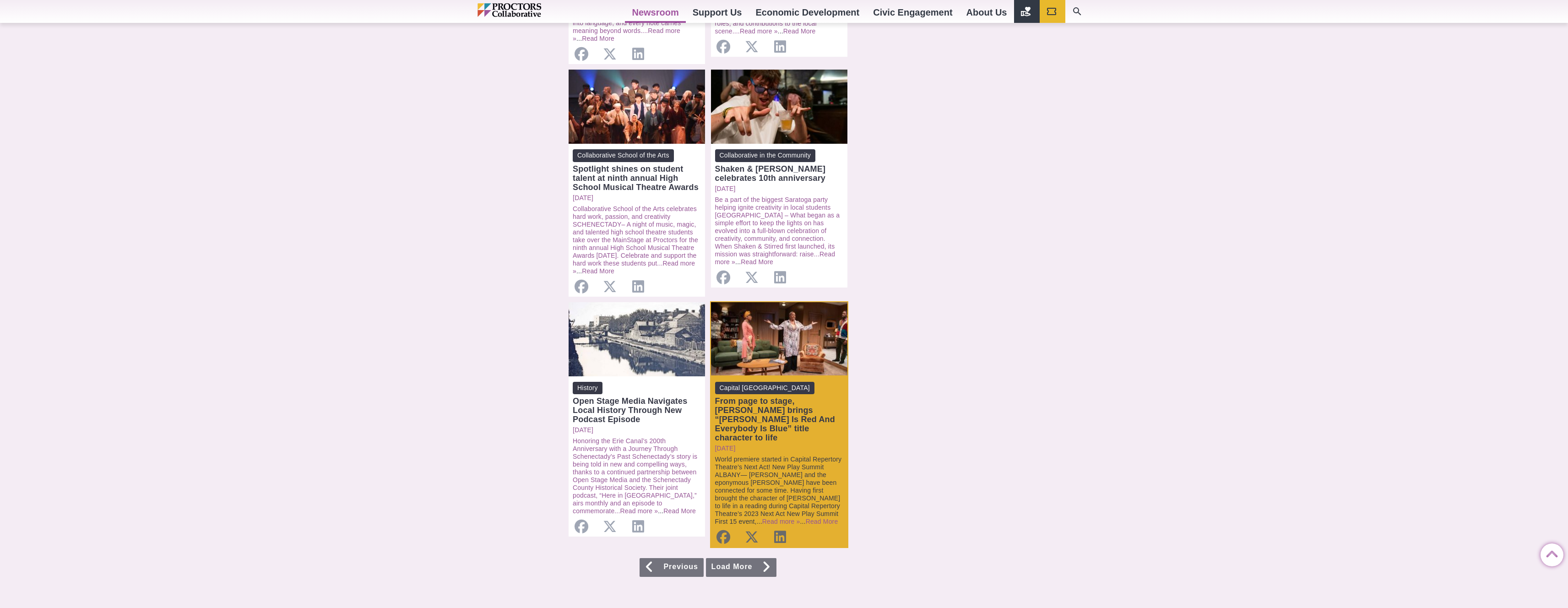
scroll to position [647, 0]
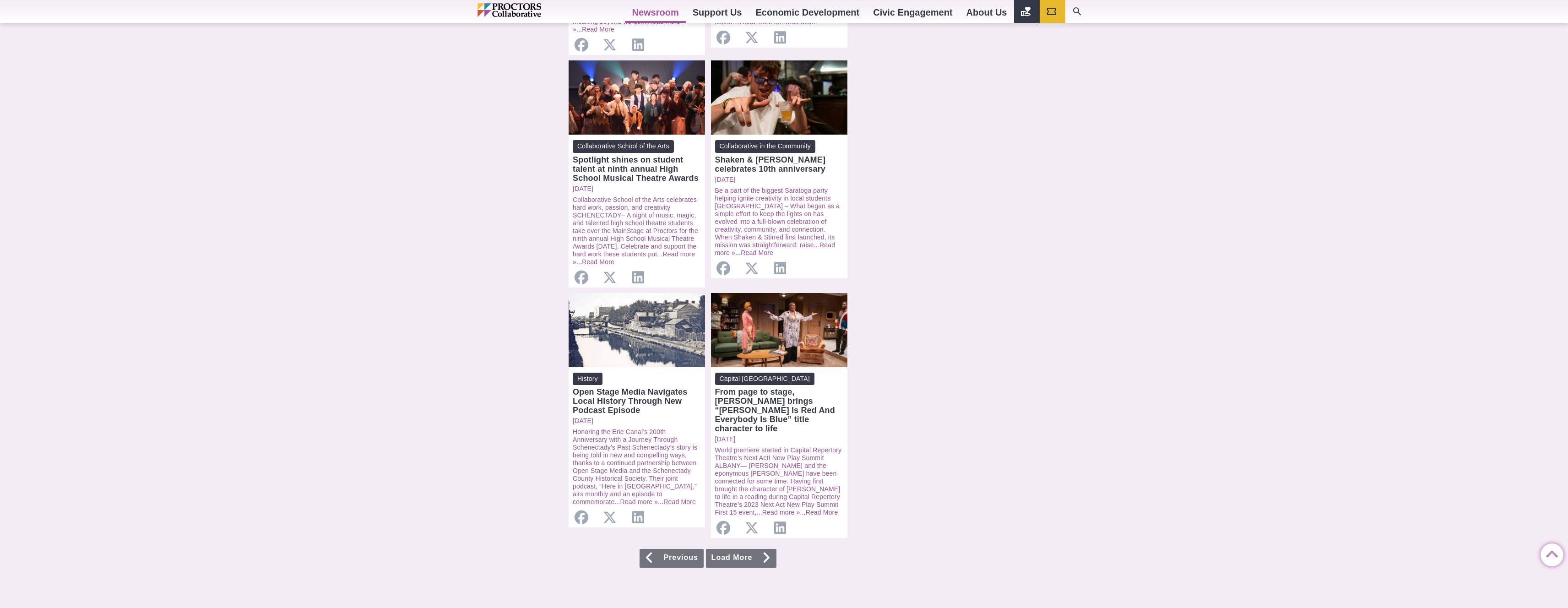
click at [768, 554] on icon at bounding box center [766, 558] width 9 height 7
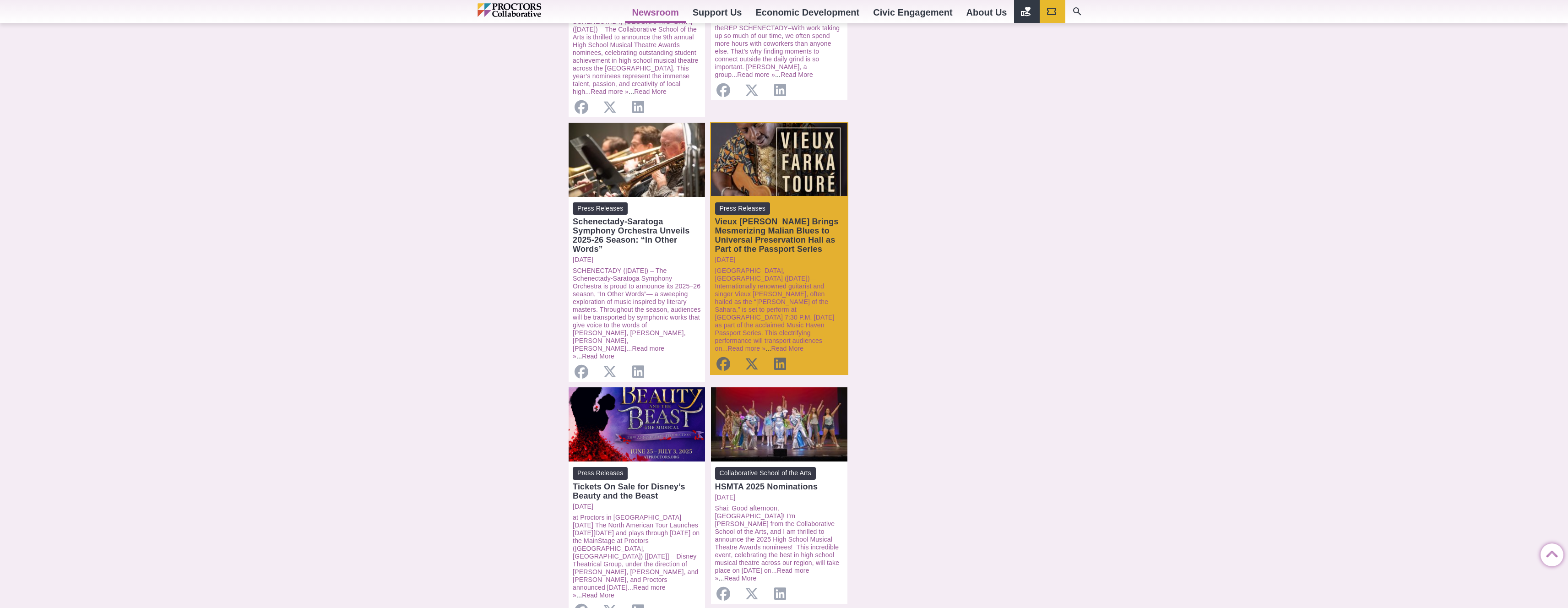
scroll to position [681, 0]
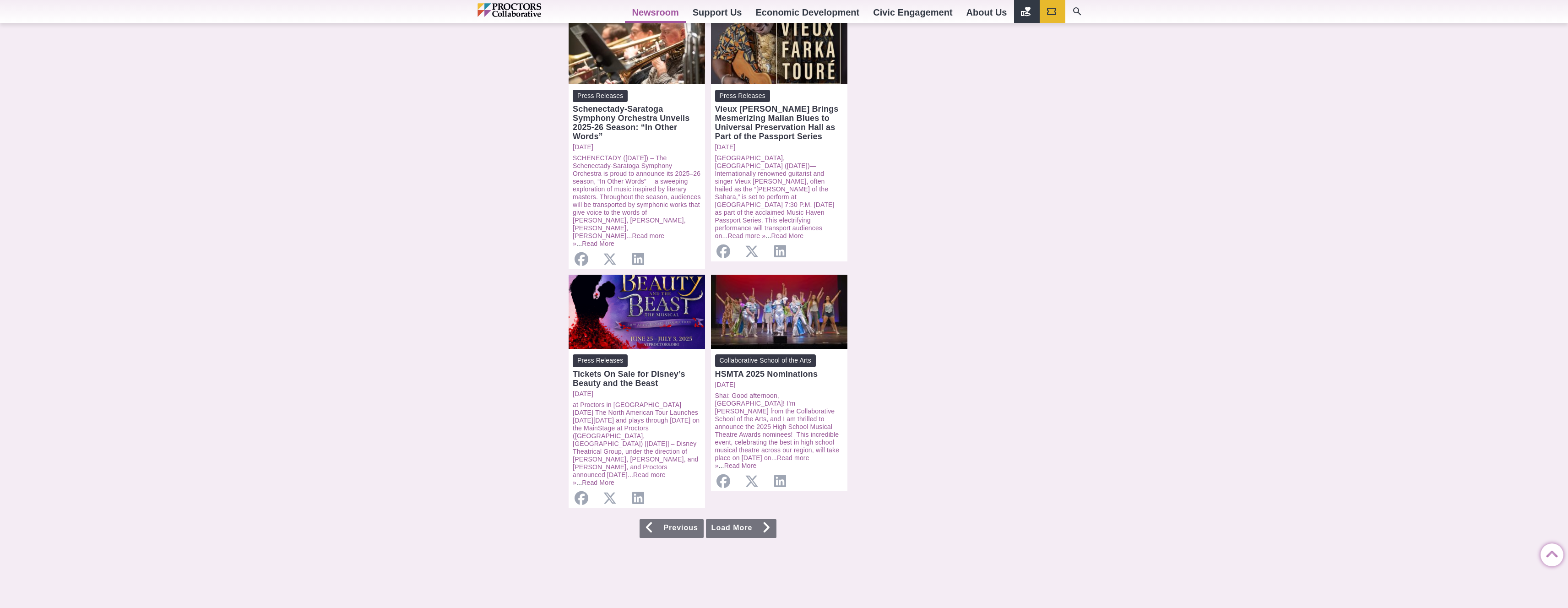
click at [758, 519] on link "Load More" at bounding box center [741, 528] width 70 height 19
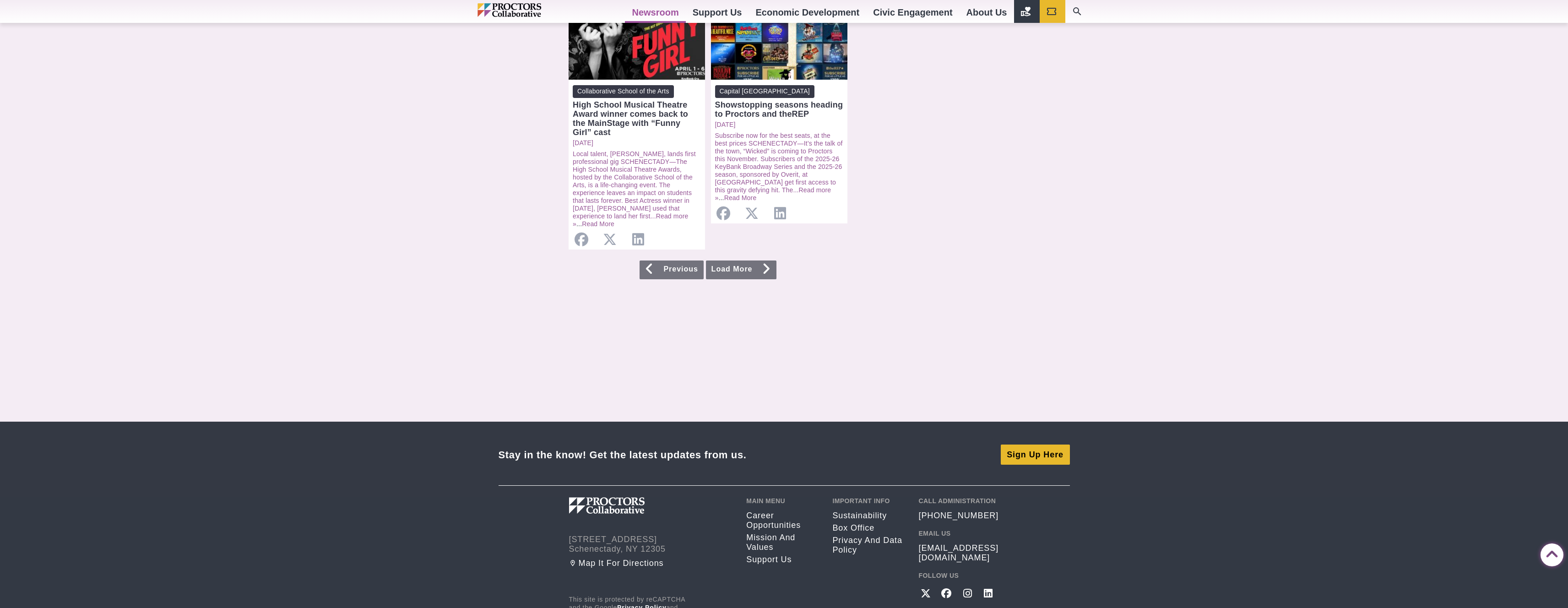
scroll to position [915, 0]
click at [745, 269] on link "Load More" at bounding box center [741, 271] width 70 height 19
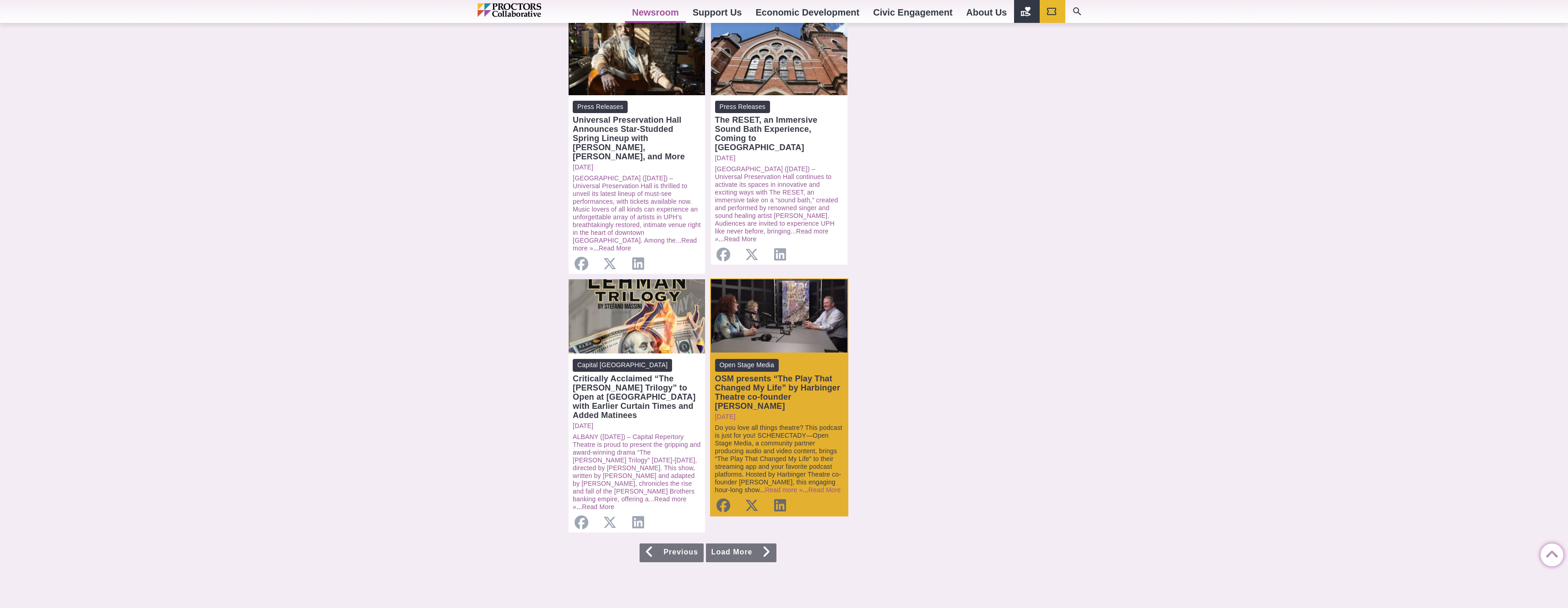
scroll to position [814, 0]
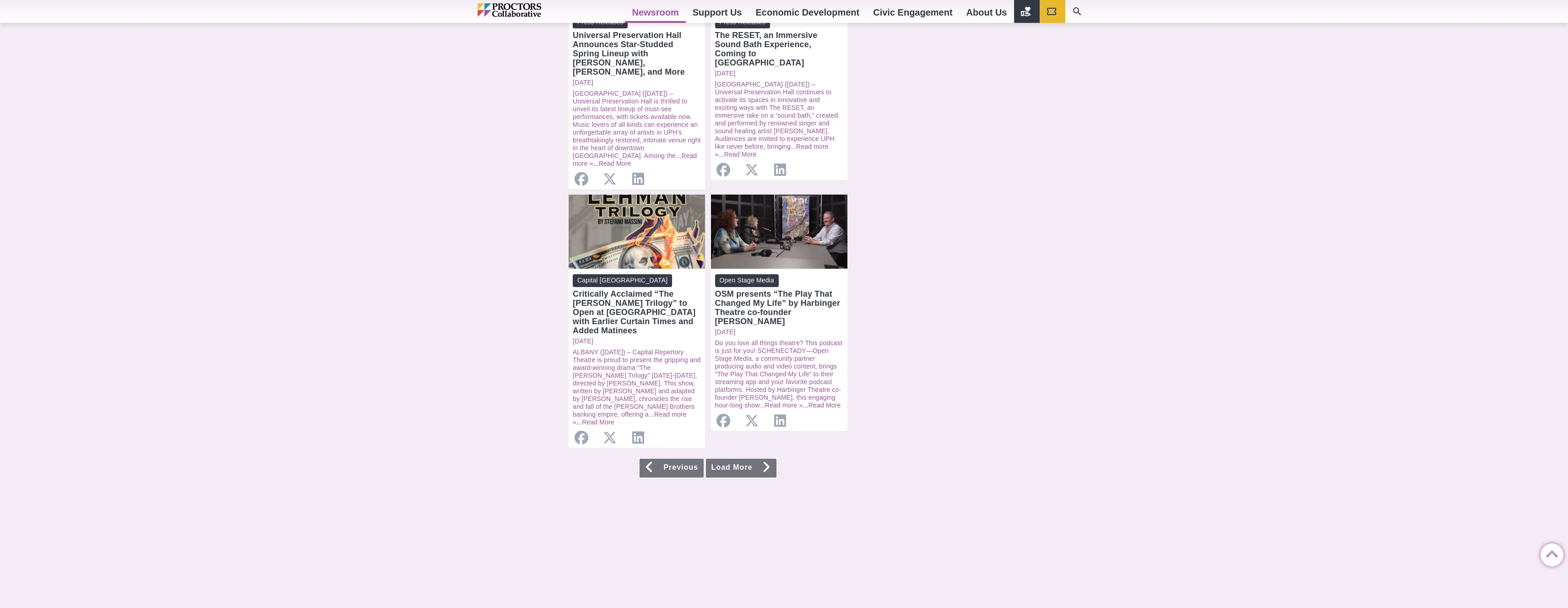
click at [754, 459] on link "Load More" at bounding box center [741, 468] width 70 height 19
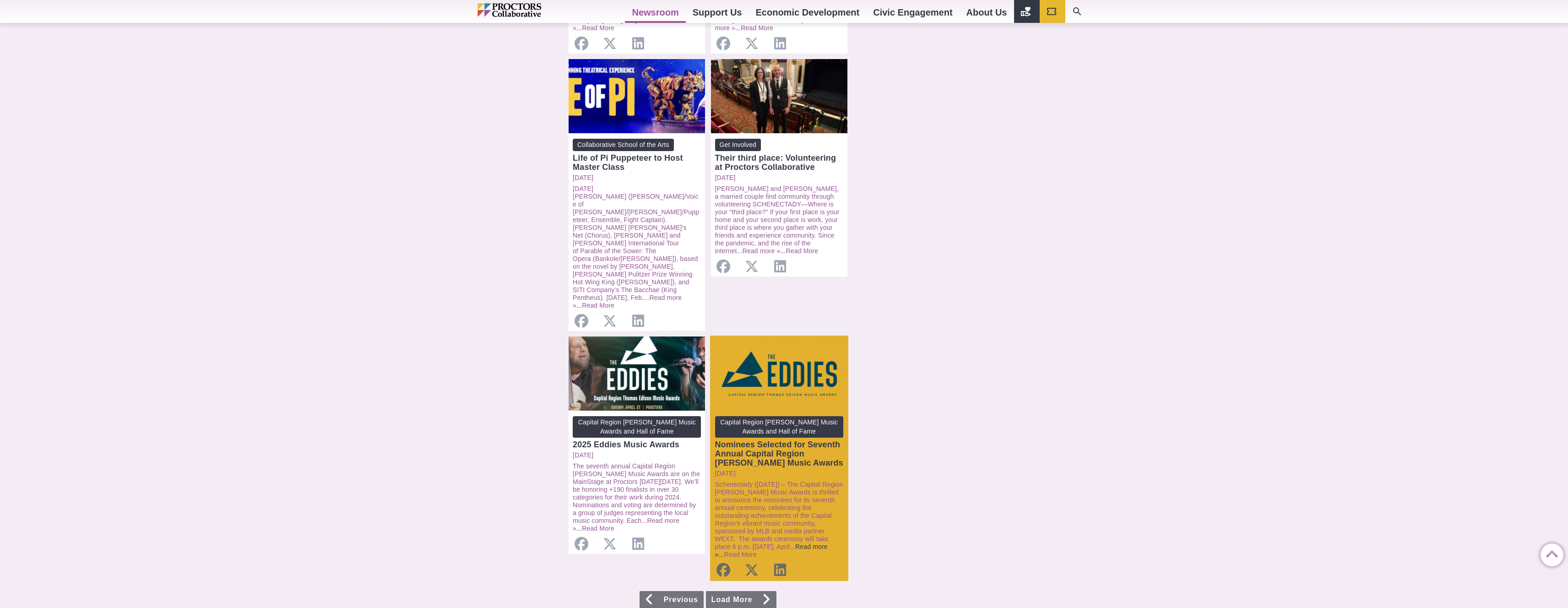
scroll to position [678, 0]
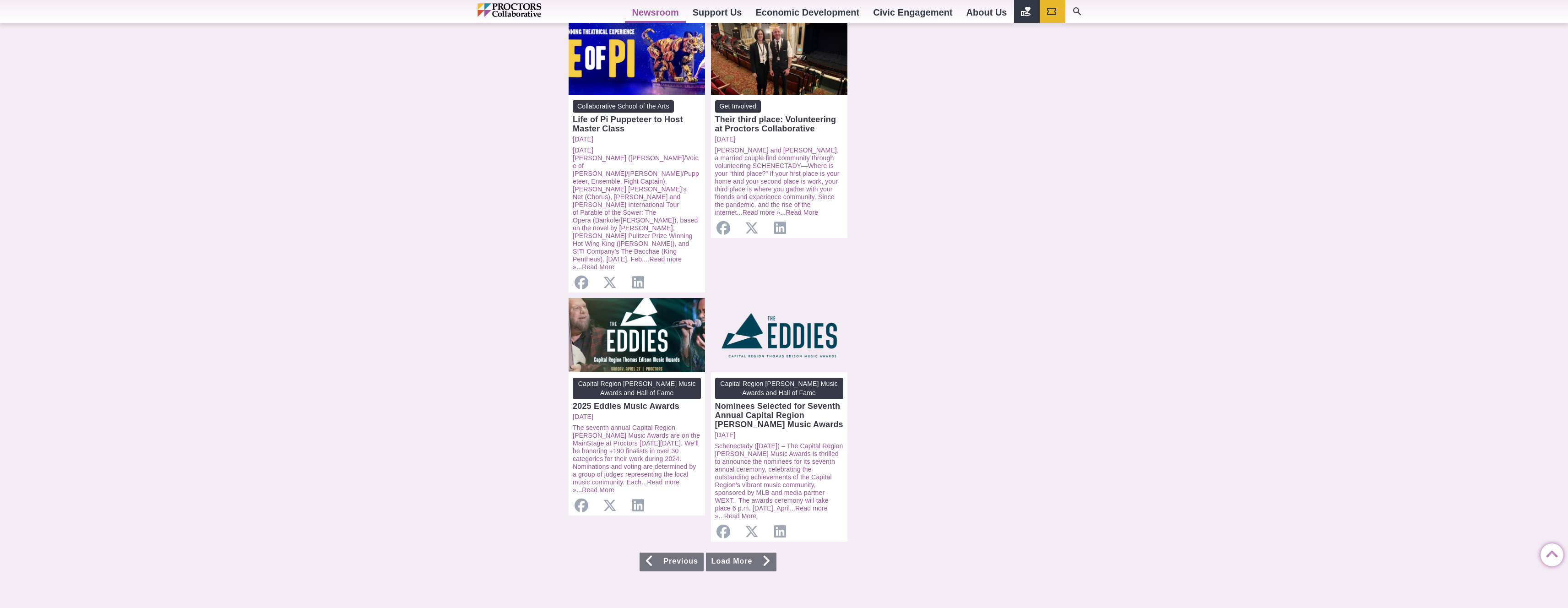
click at [763, 553] on link "Load More" at bounding box center [741, 562] width 70 height 19
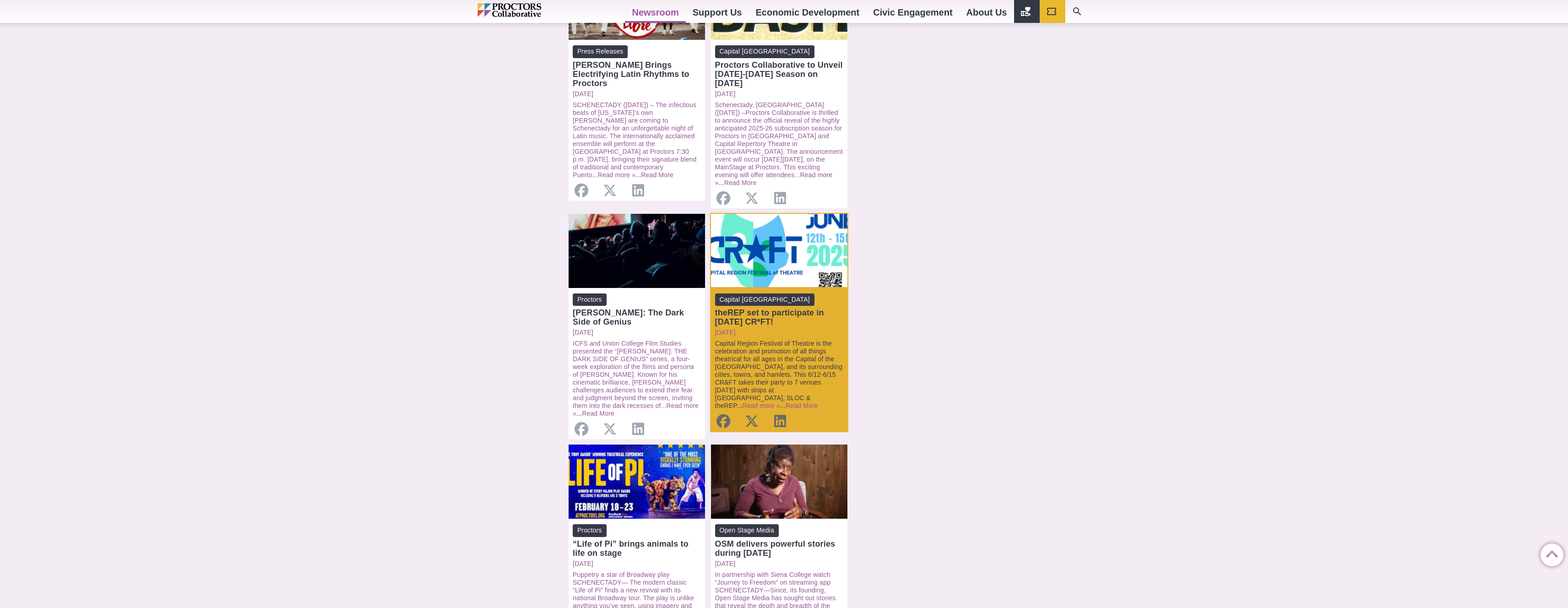
scroll to position [641, 0]
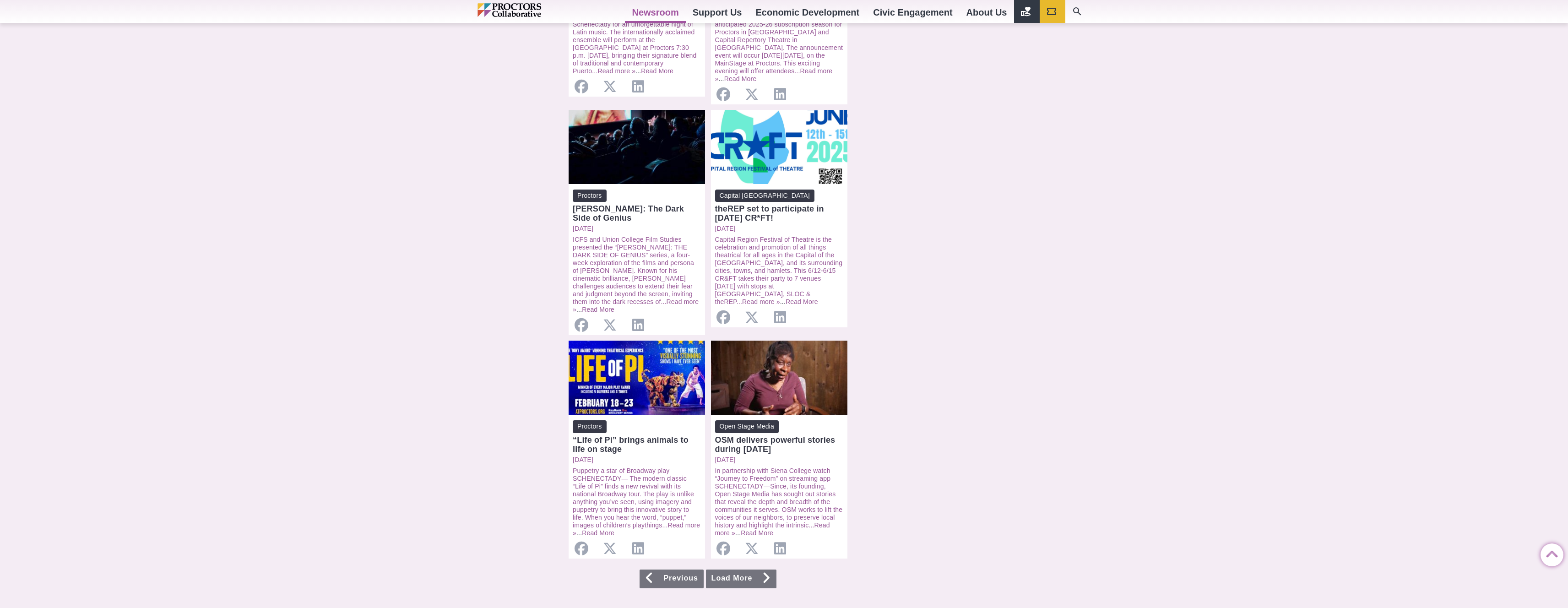
click at [753, 570] on link "Load More" at bounding box center [741, 579] width 70 height 19
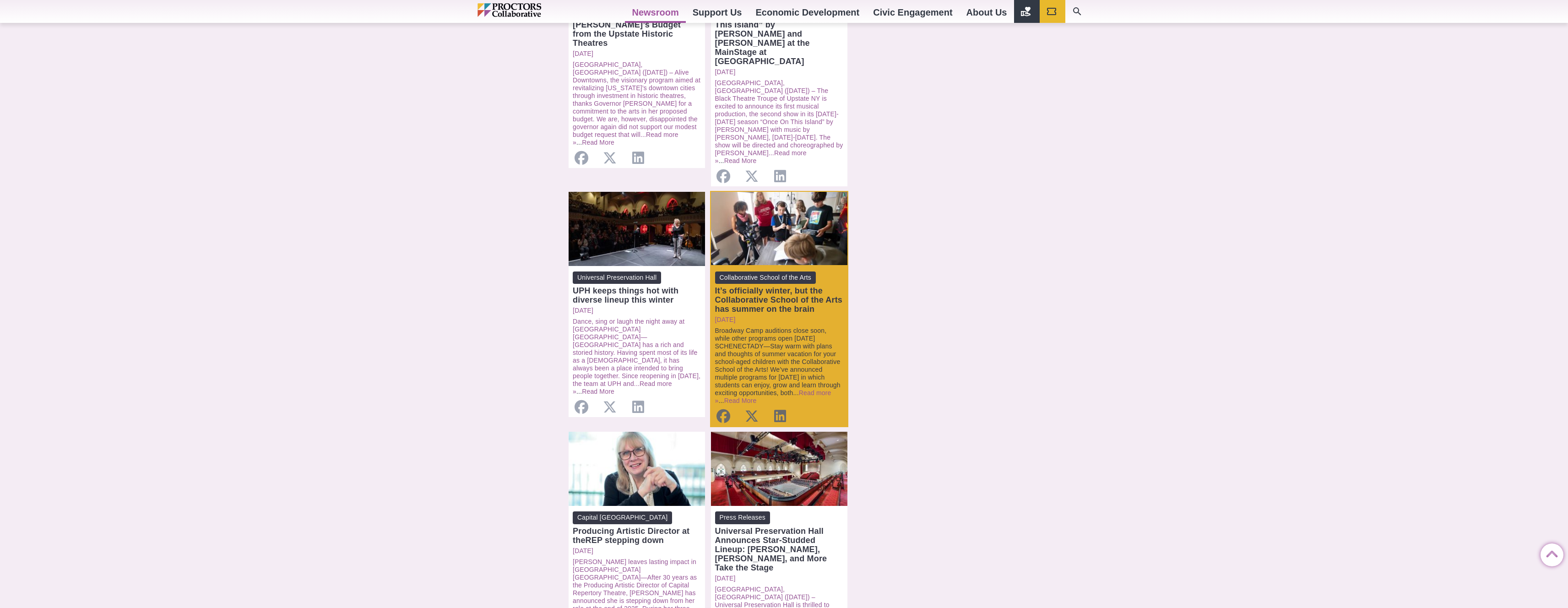
scroll to position [757, 0]
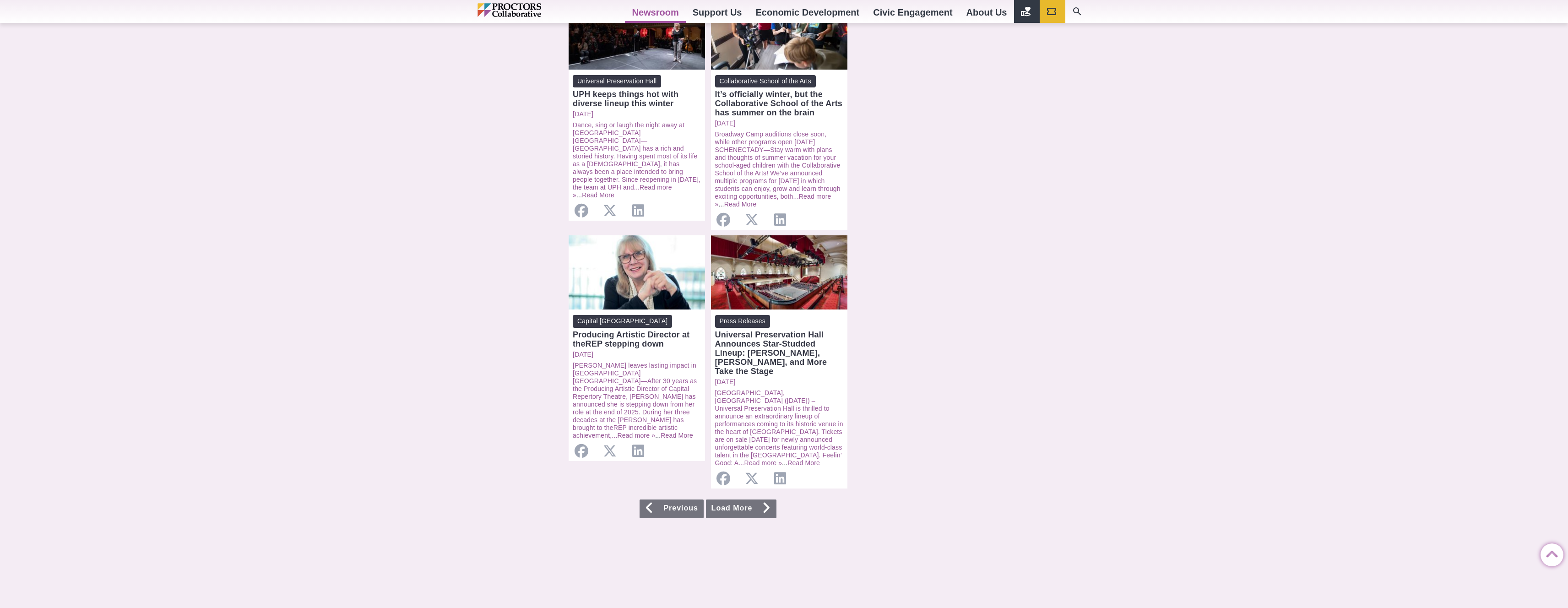
click at [753, 500] on link "Load More" at bounding box center [741, 509] width 70 height 19
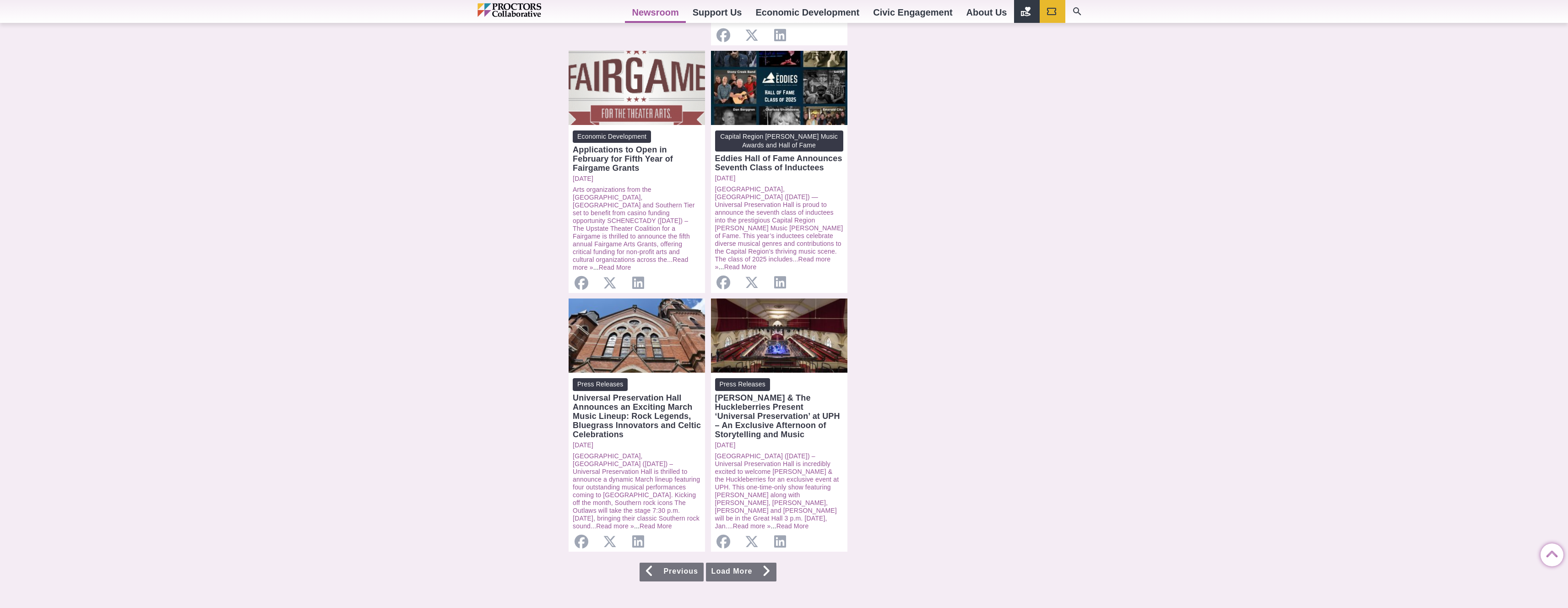
scroll to position [721, 0]
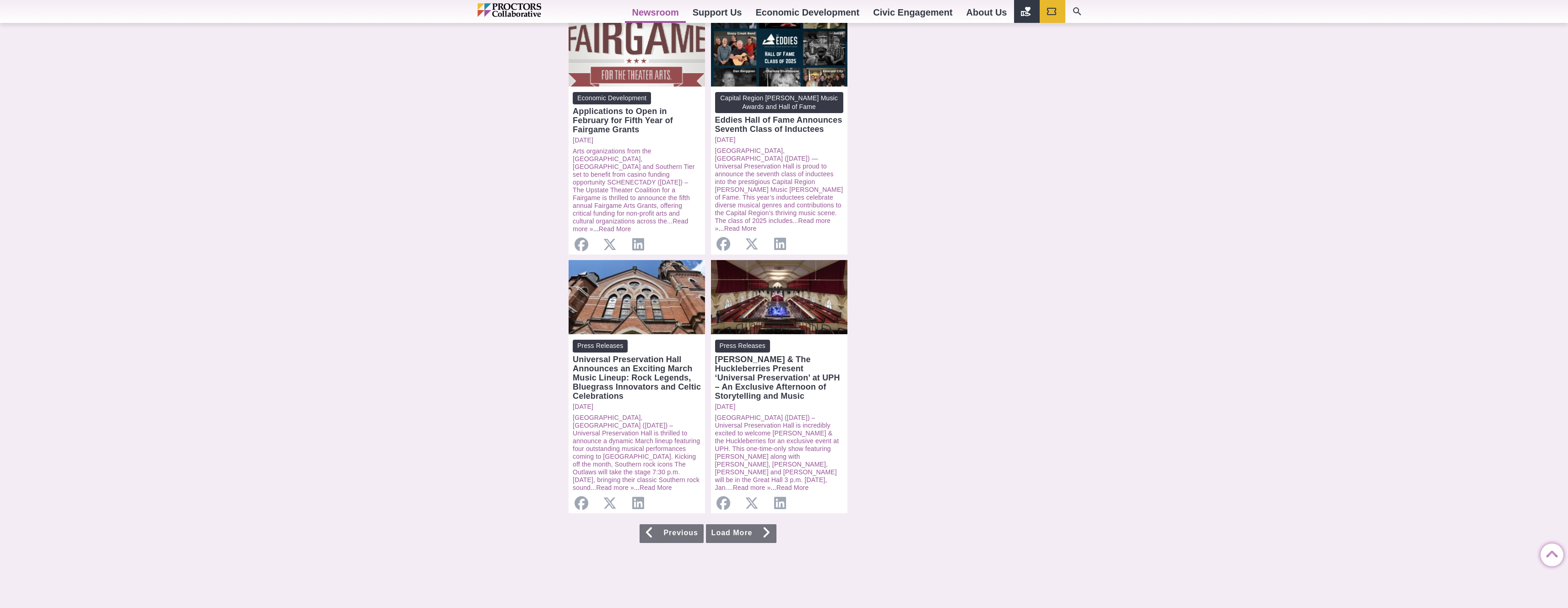
click at [769, 529] on icon at bounding box center [766, 533] width 9 height 7
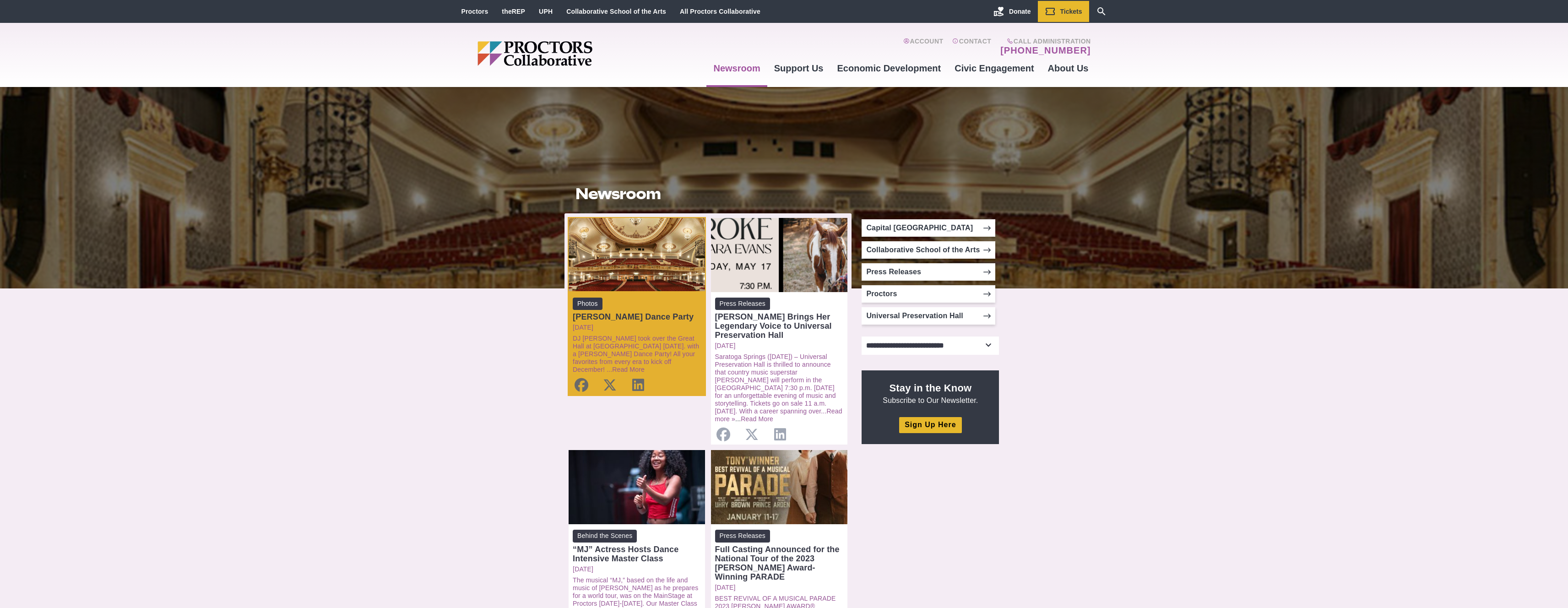
click at [649, 314] on div "[PERSON_NAME] Dance Party" at bounding box center [637, 317] width 128 height 9
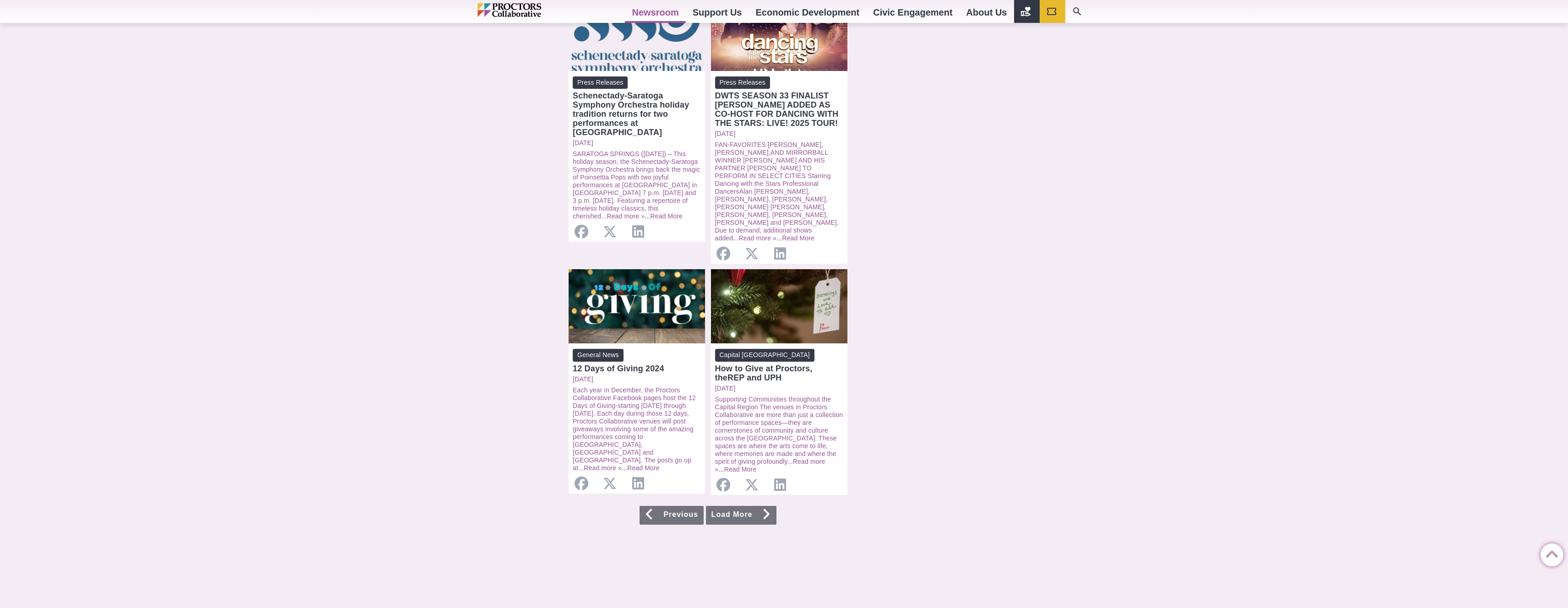
scroll to position [769, 0]
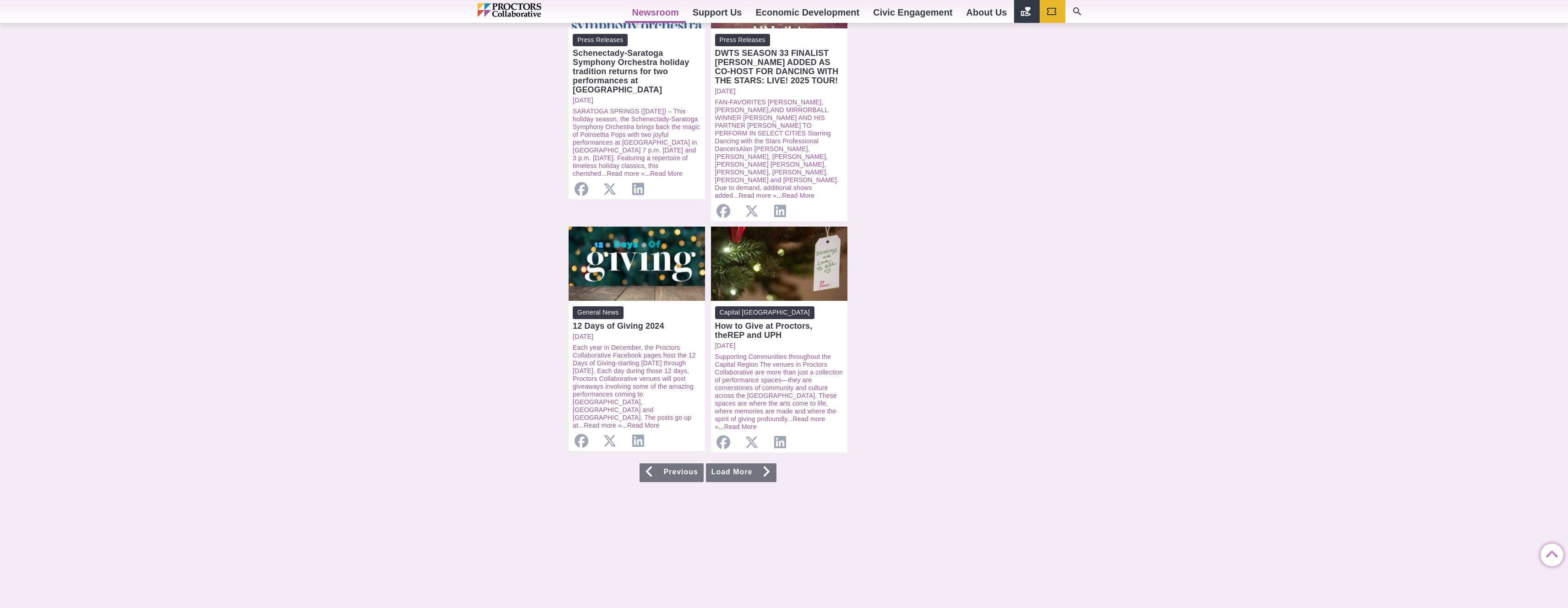
click at [679, 464] on link "Previous" at bounding box center [671, 473] width 64 height 19
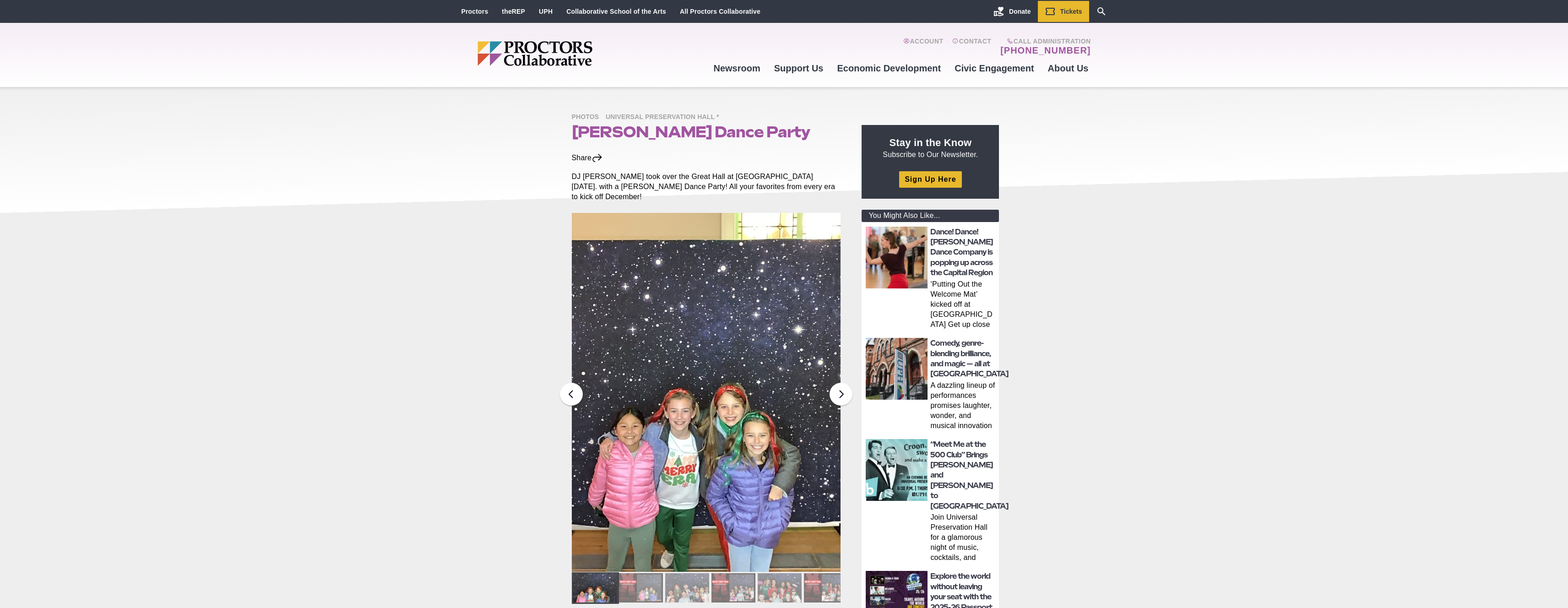
scroll to position [70, 0]
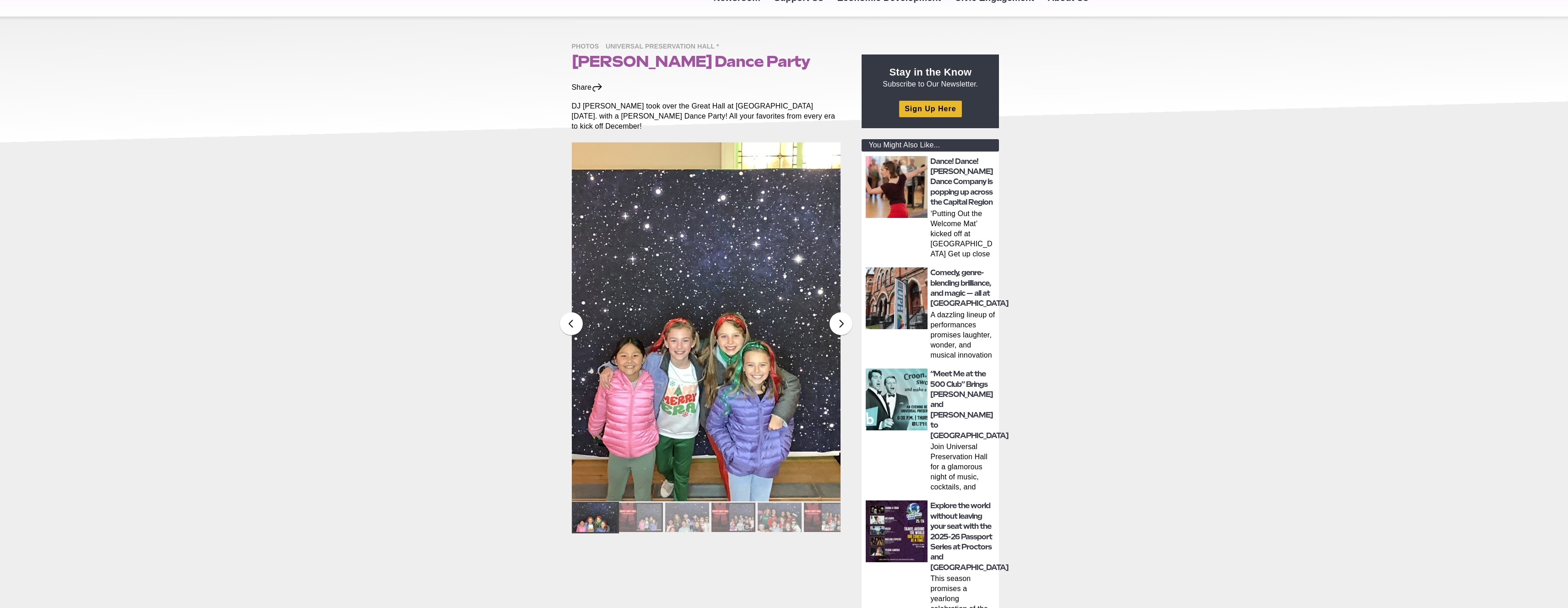
click at [701, 509] on div at bounding box center [687, 517] width 44 height 29
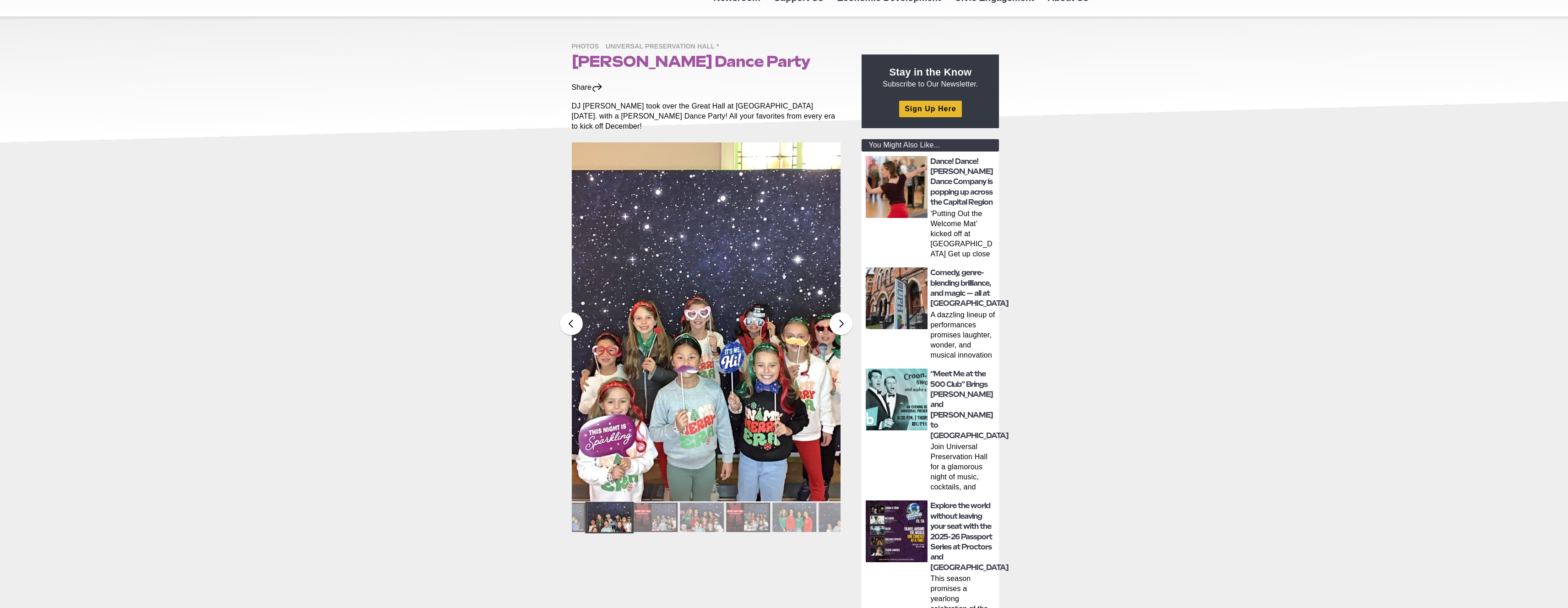
click at [729, 513] on div at bounding box center [748, 517] width 44 height 29
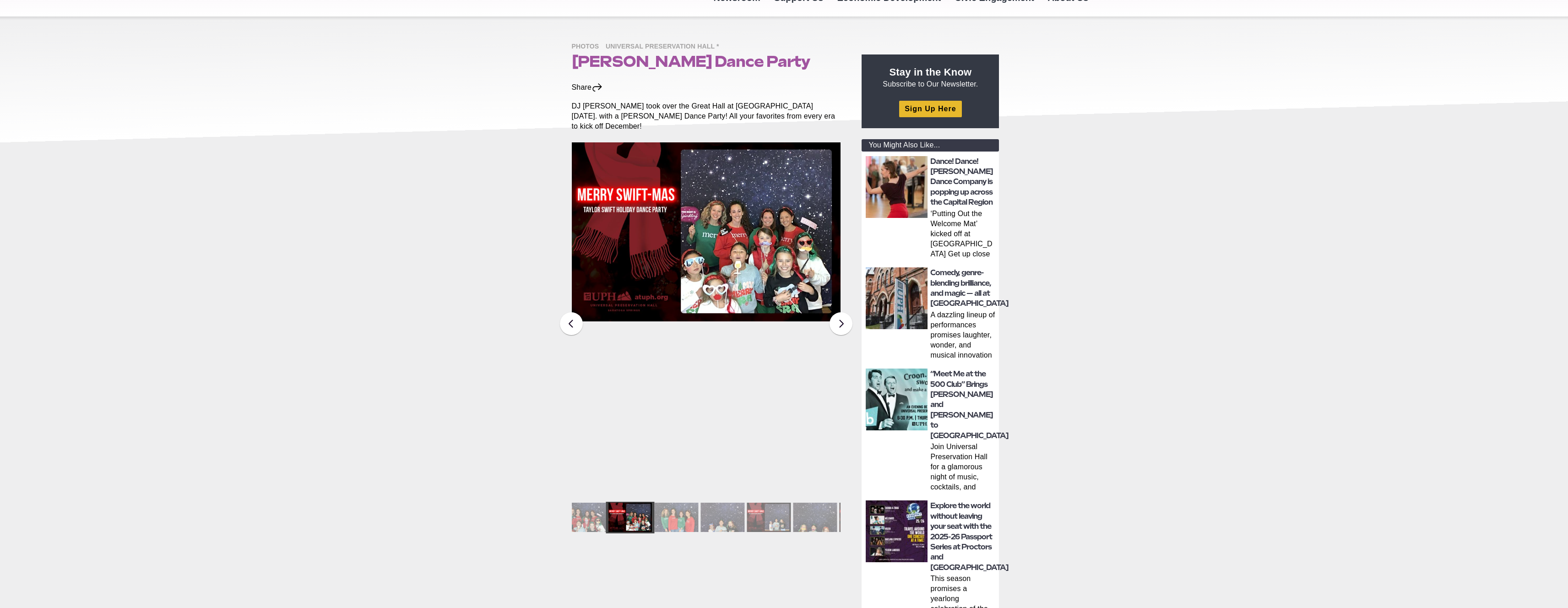
click at [757, 515] on div at bounding box center [768, 517] width 44 height 29
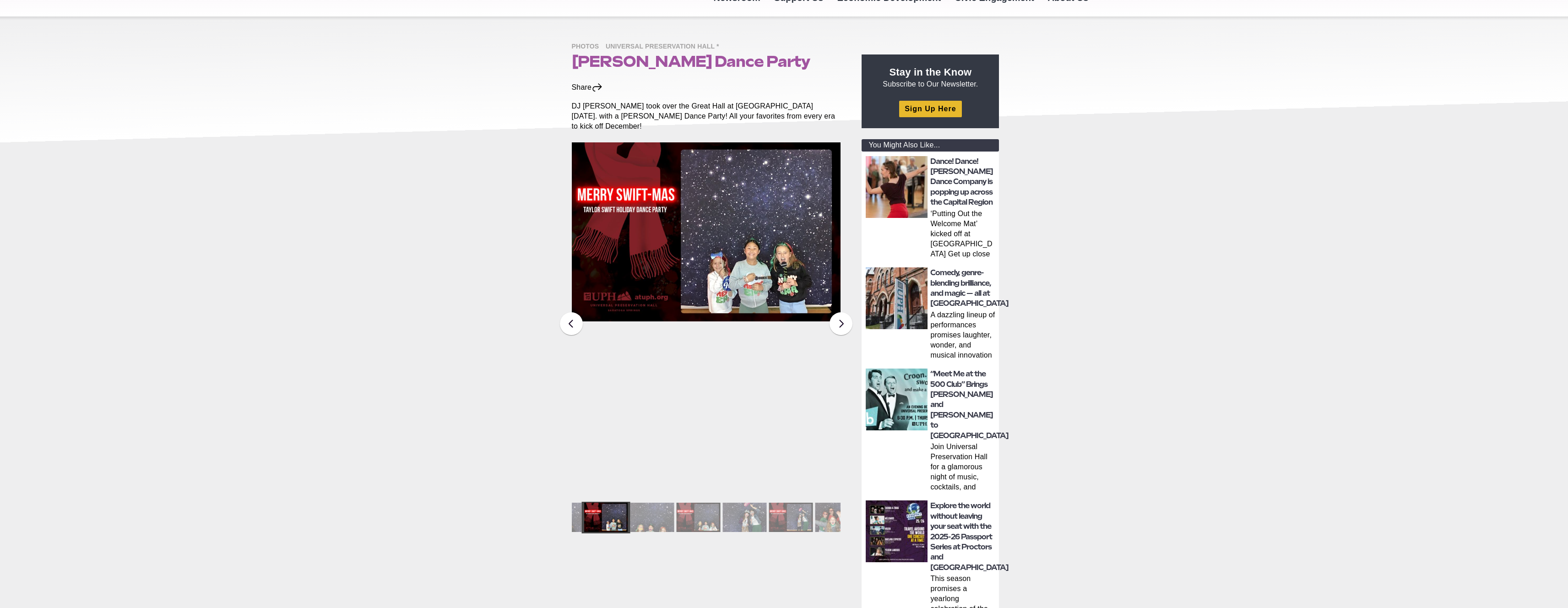
click at [788, 507] on div at bounding box center [791, 517] width 44 height 29
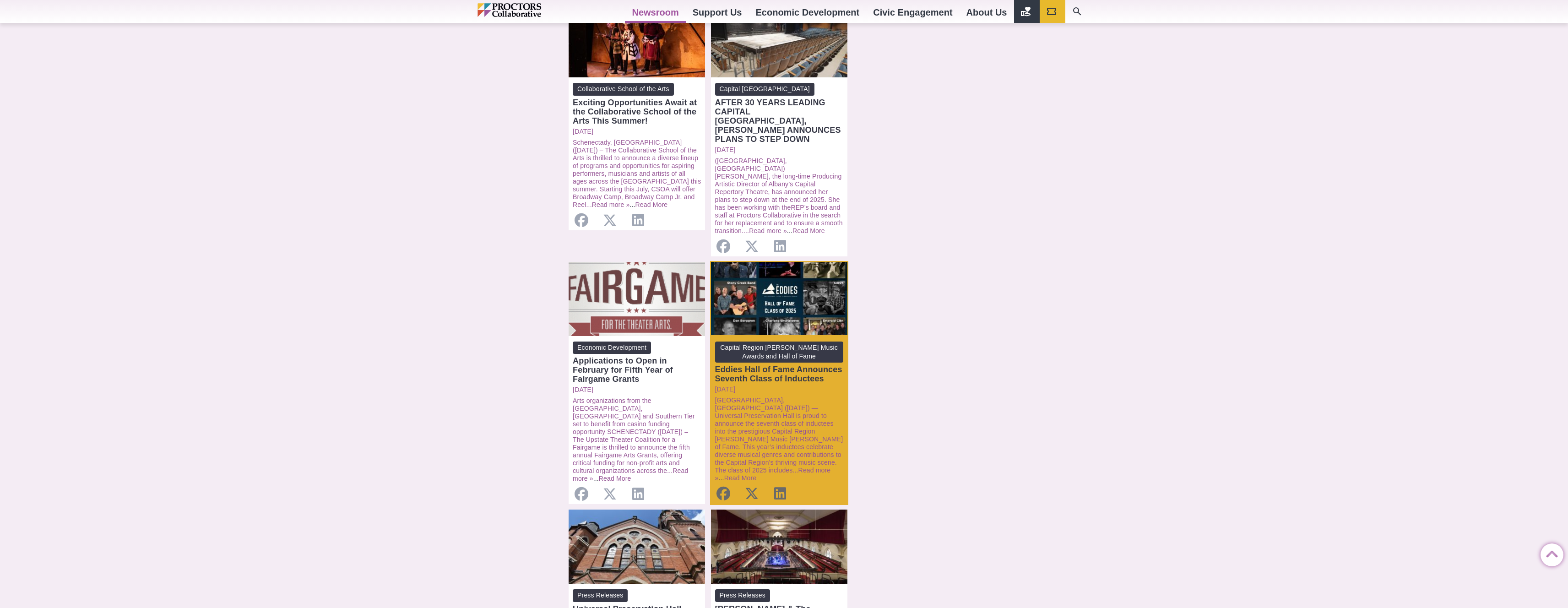
scroll to position [283, 0]
